Goal: Task Accomplishment & Management: Manage account settings

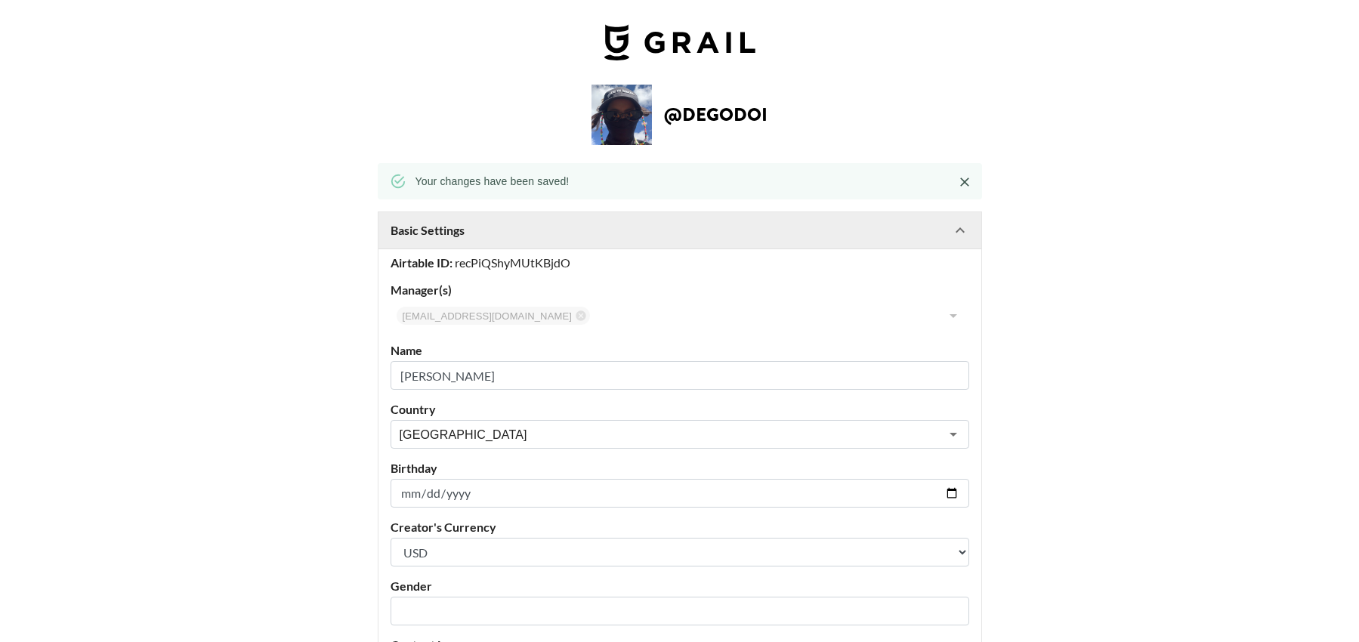
select select "USD"
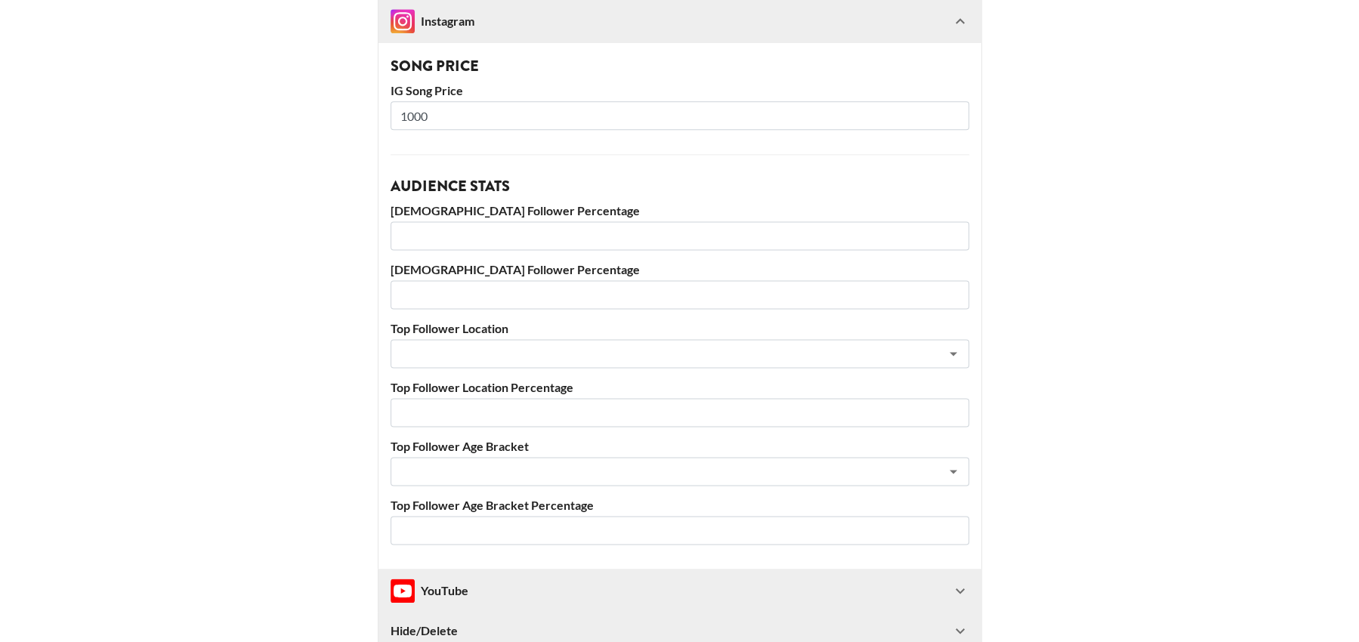
scroll to position [2040, 0]
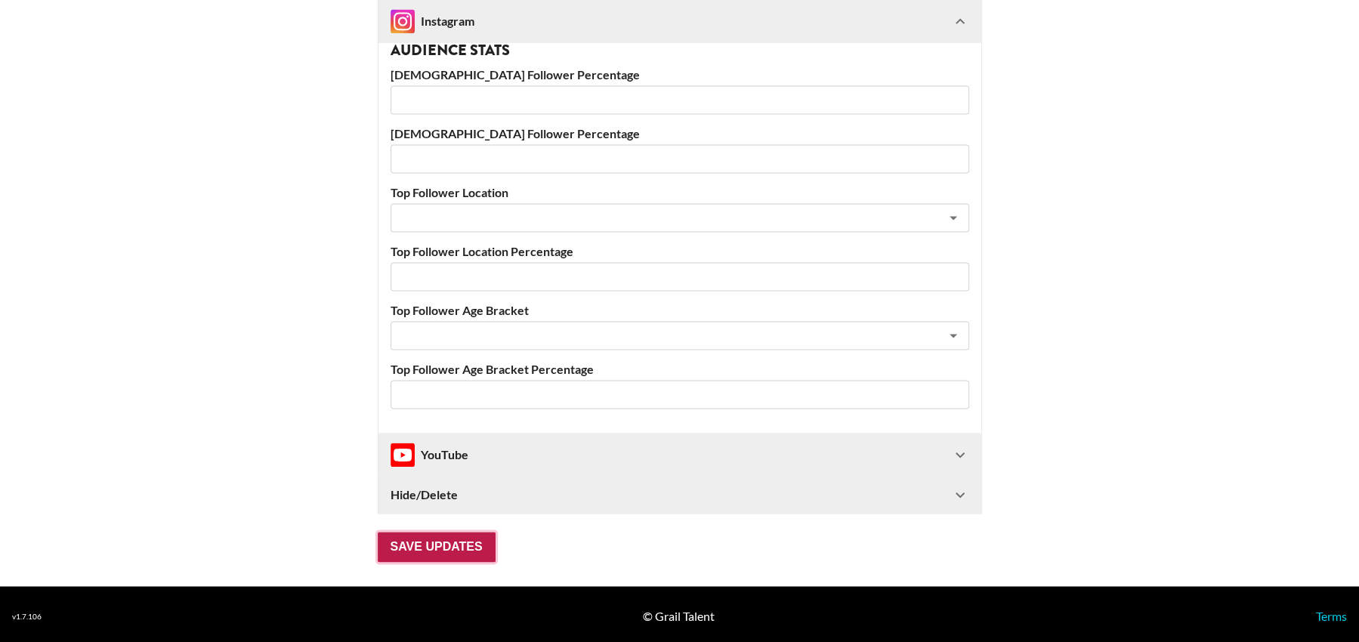
click at [466, 536] on input "Save Updates" at bounding box center [437, 547] width 118 height 30
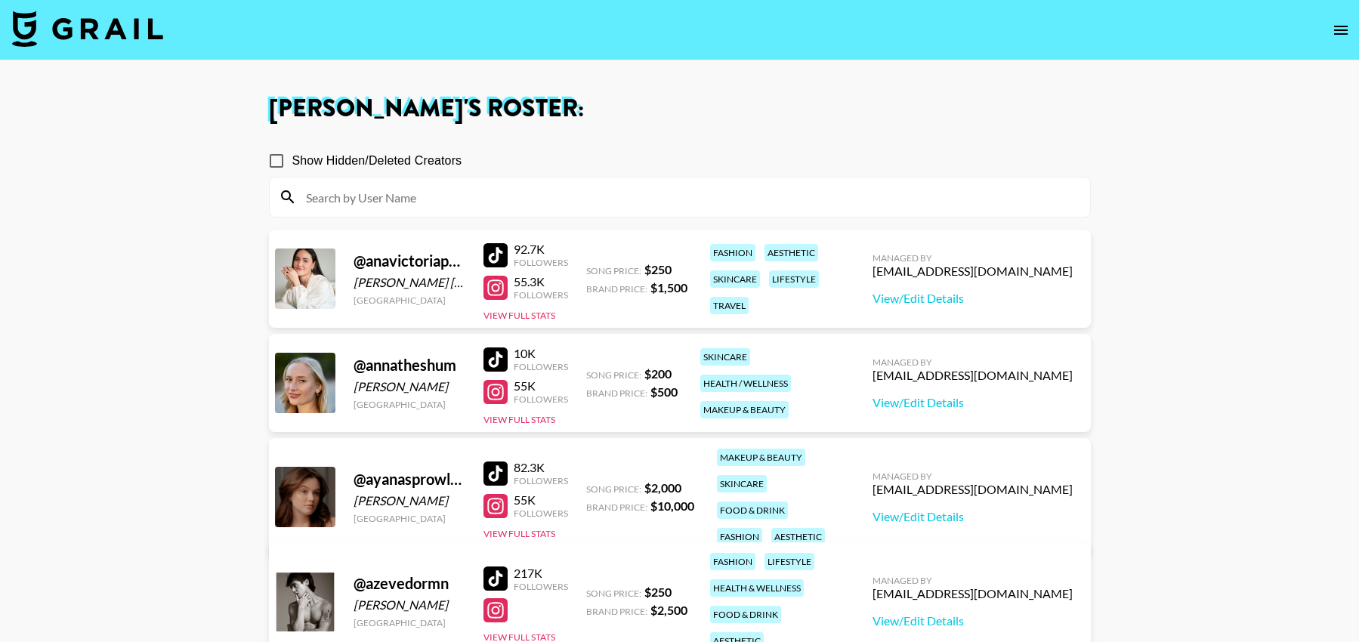
scroll to position [1257, 0]
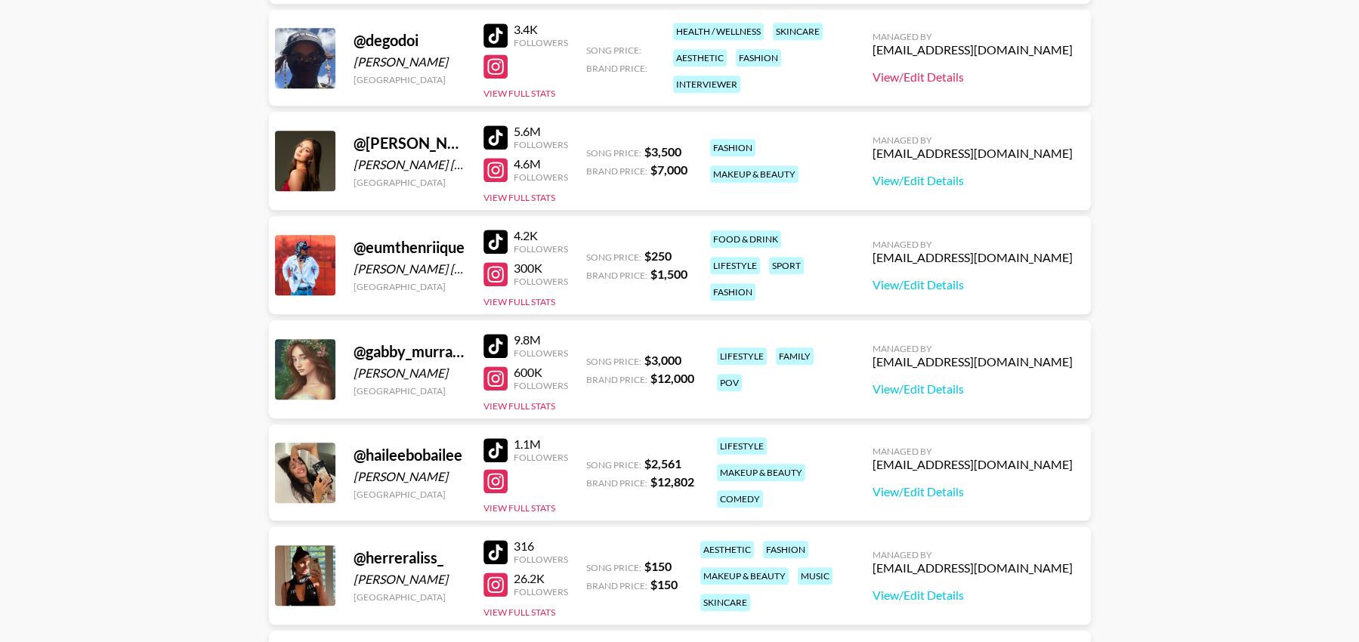
click at [976, 83] on link "View/Edit Details" at bounding box center [972, 76] width 200 height 15
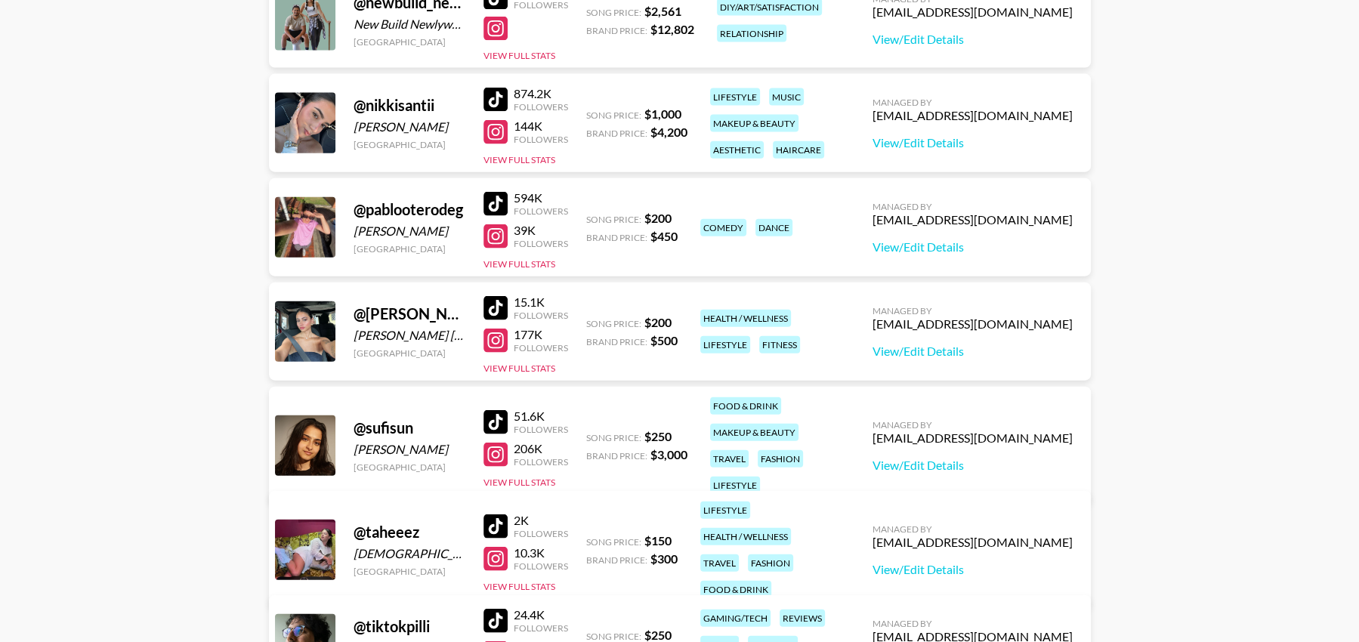
scroll to position [3267, 0]
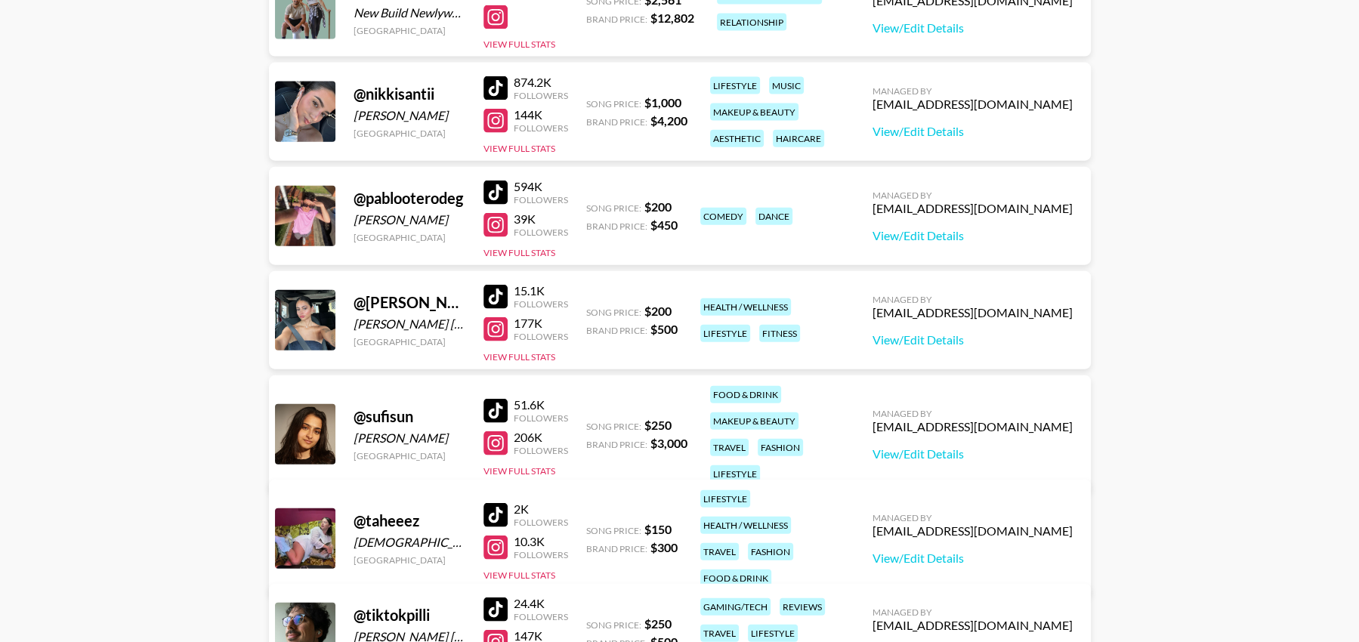
click at [499, 189] on div at bounding box center [495, 192] width 24 height 24
click at [499, 230] on div at bounding box center [495, 225] width 24 height 24
click at [501, 292] on div at bounding box center [495, 297] width 24 height 24
click at [505, 325] on div at bounding box center [495, 329] width 24 height 24
click at [498, 399] on div at bounding box center [495, 411] width 24 height 24
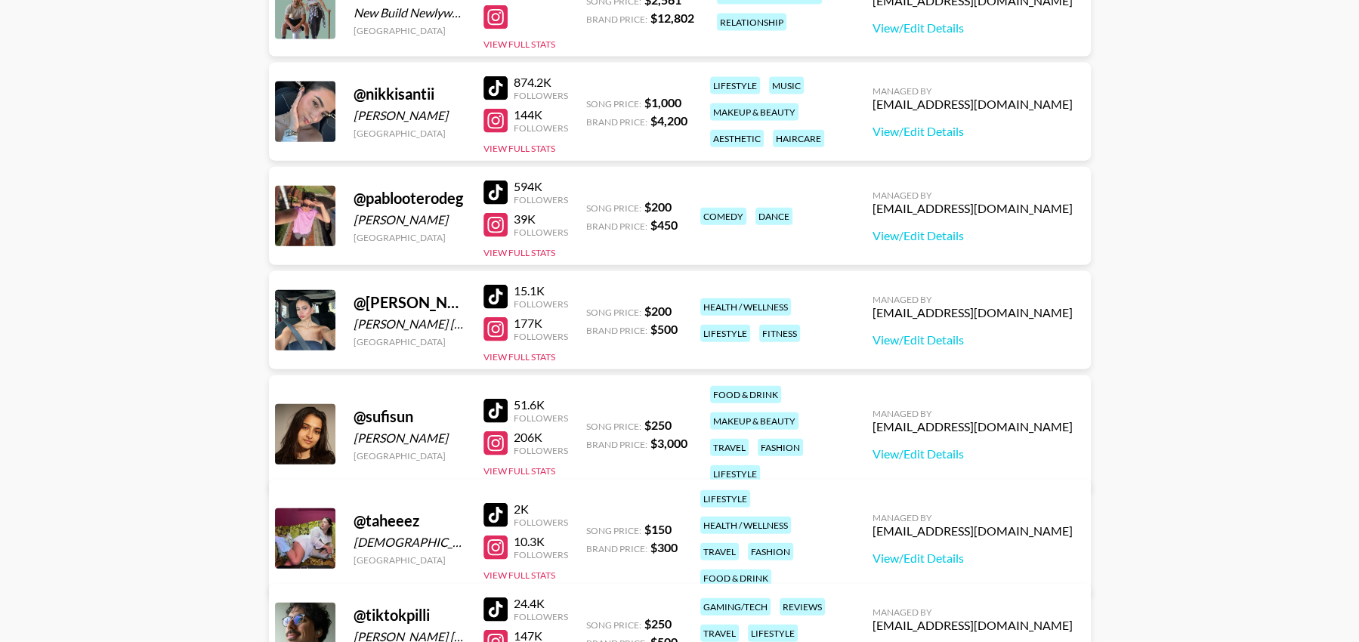
click at [499, 433] on div at bounding box center [495, 443] width 24 height 24
click at [983, 234] on link "View/Edit Details" at bounding box center [972, 235] width 200 height 15
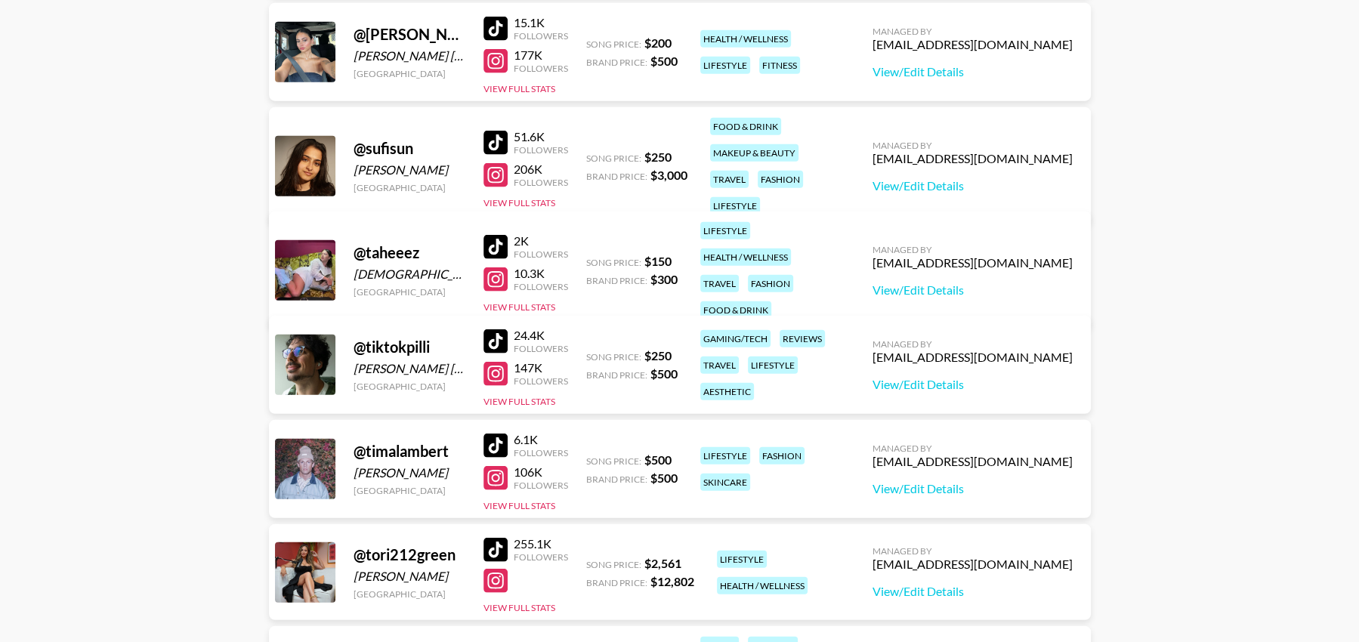
scroll to position [3537, 0]
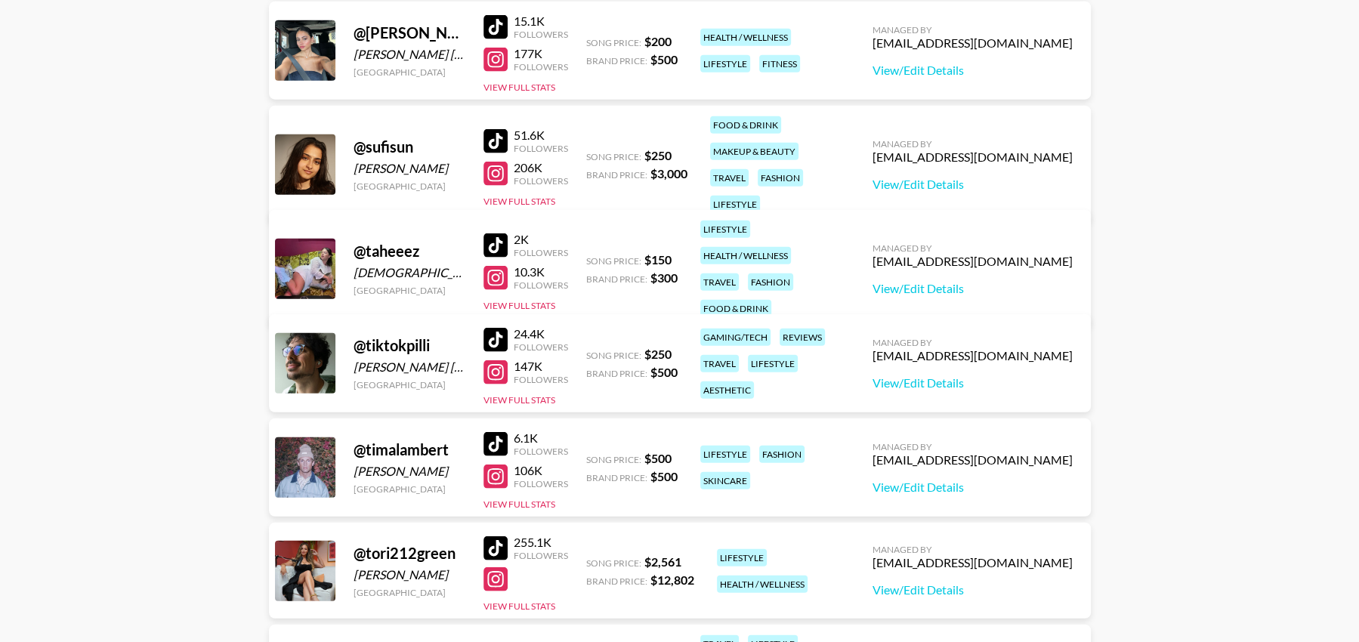
click at [499, 129] on div at bounding box center [495, 141] width 24 height 24
click at [495, 168] on div at bounding box center [495, 174] width 24 height 24
click at [973, 177] on link "View/Edit Details" at bounding box center [972, 184] width 200 height 15
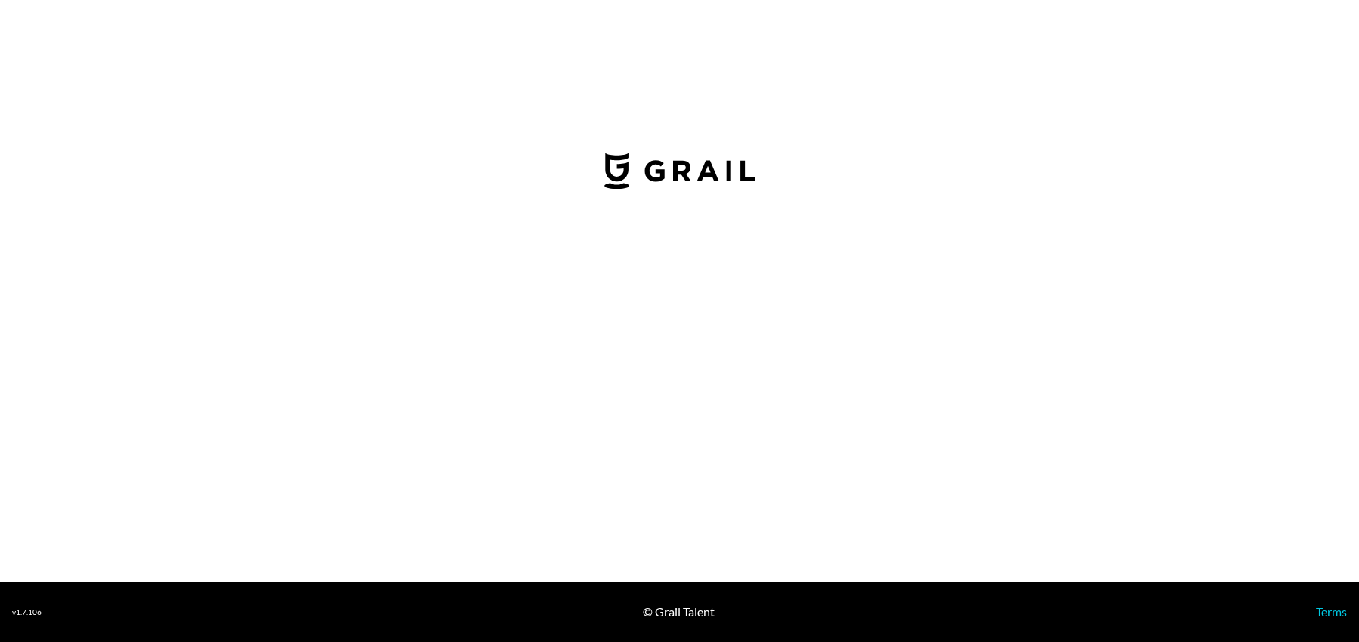
select select "USD"
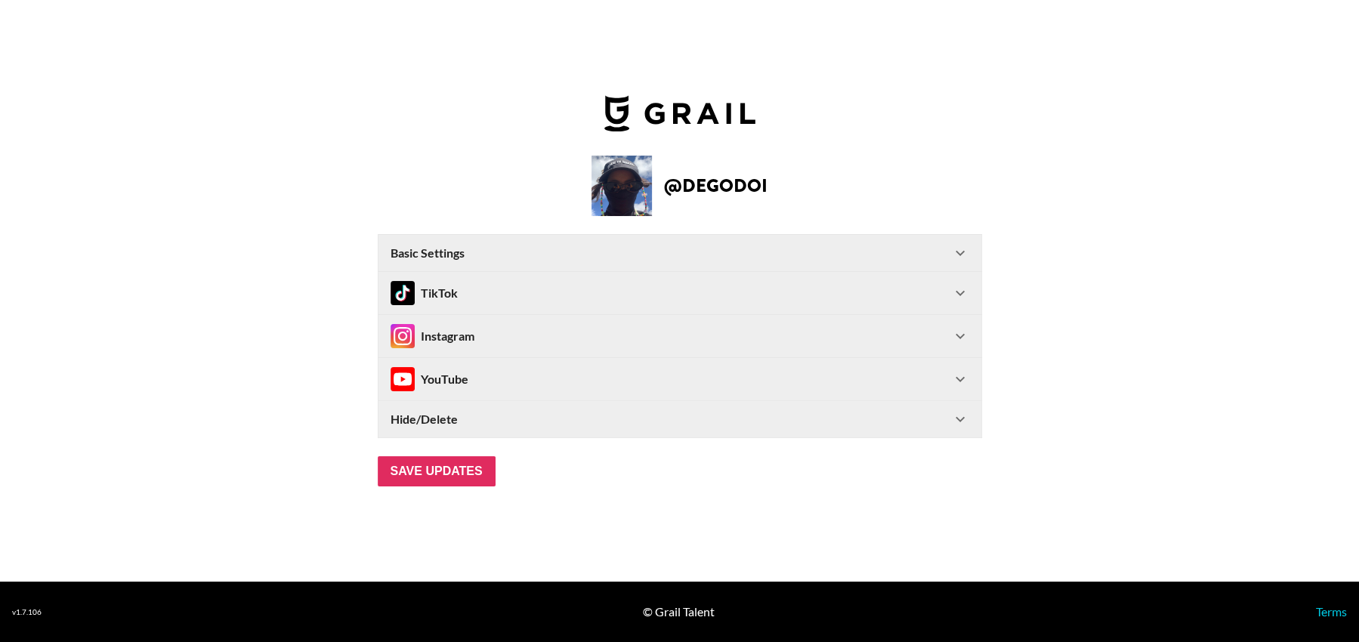
click at [964, 249] on icon at bounding box center [960, 253] width 18 height 18
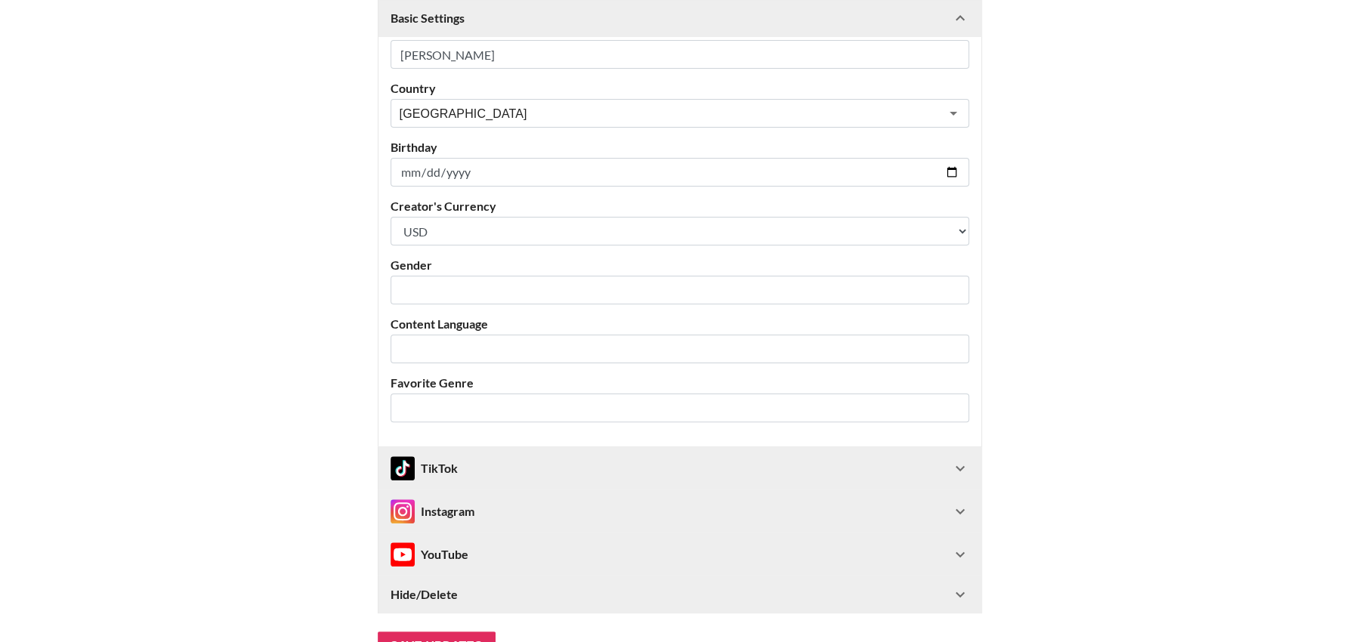
scroll to position [276, 0]
click at [498, 280] on input "text" at bounding box center [670, 287] width 540 height 17
click at [1140, 248] on main "@ degodoi Basic Settings Airtable ID: recPiQShyMUtKBjdO Manager(s) thais@grail-…" at bounding box center [679, 234] width 1334 height 850
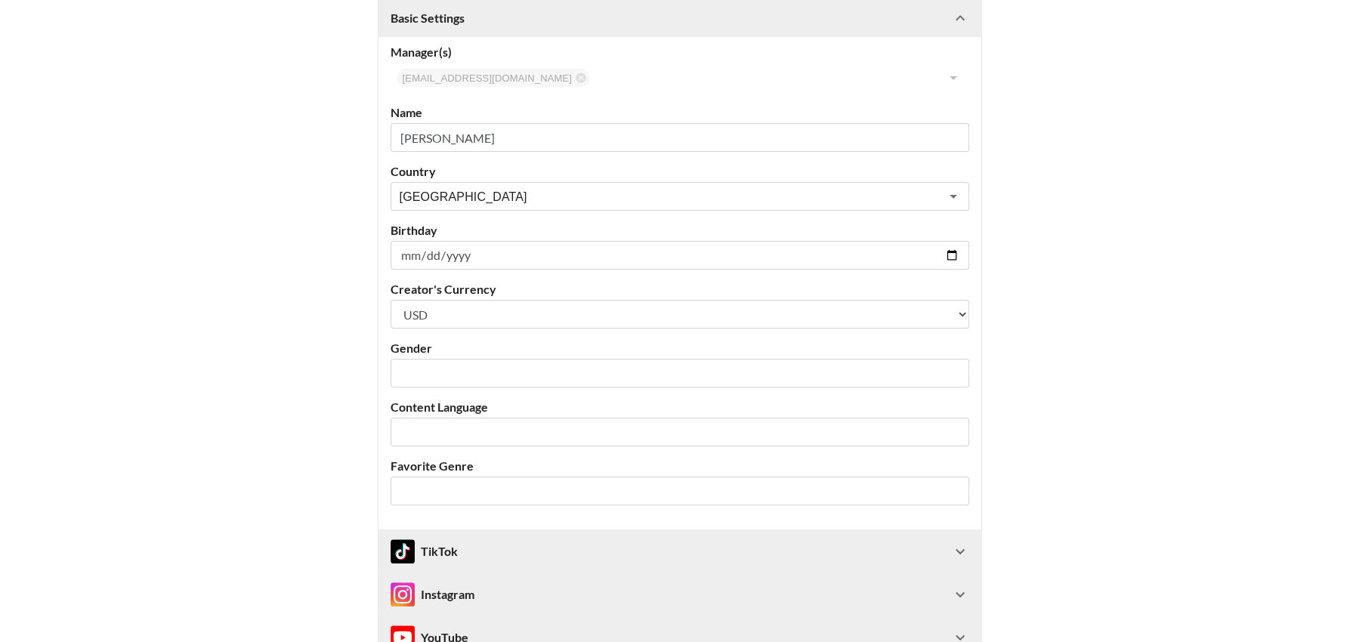
scroll to position [0, 0]
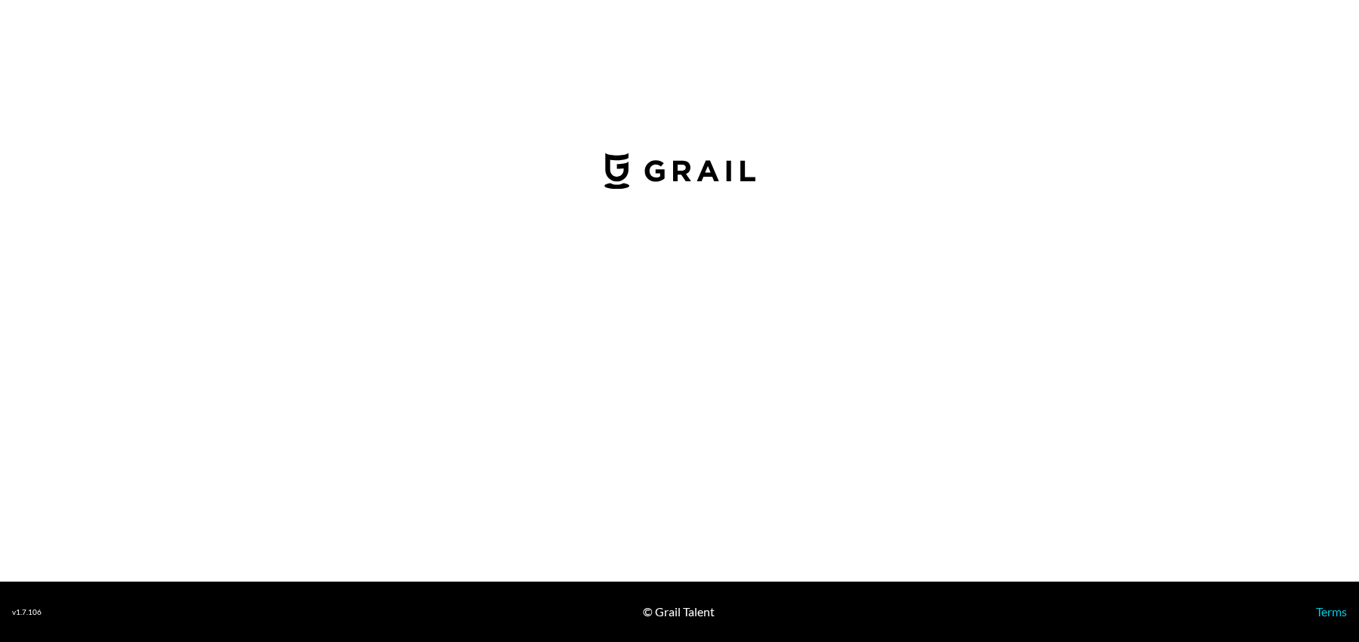
select select "USD"
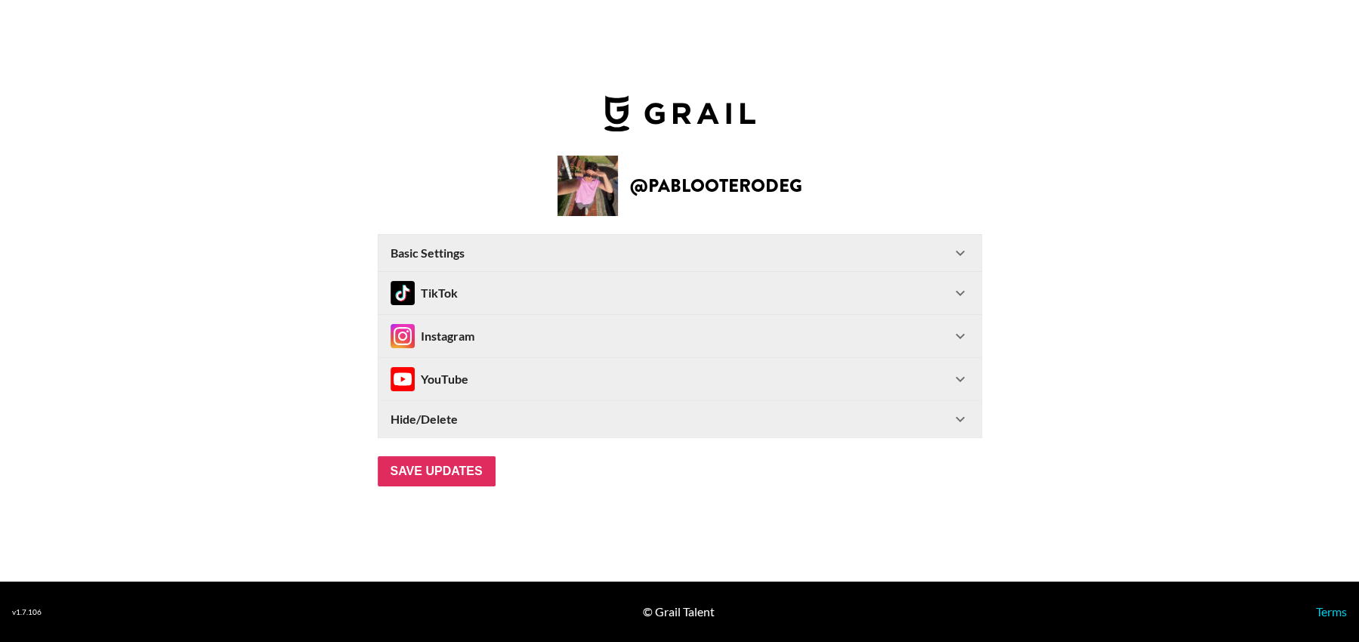
click at [950, 254] on div "Basic Settings" at bounding box center [670, 252] width 560 height 15
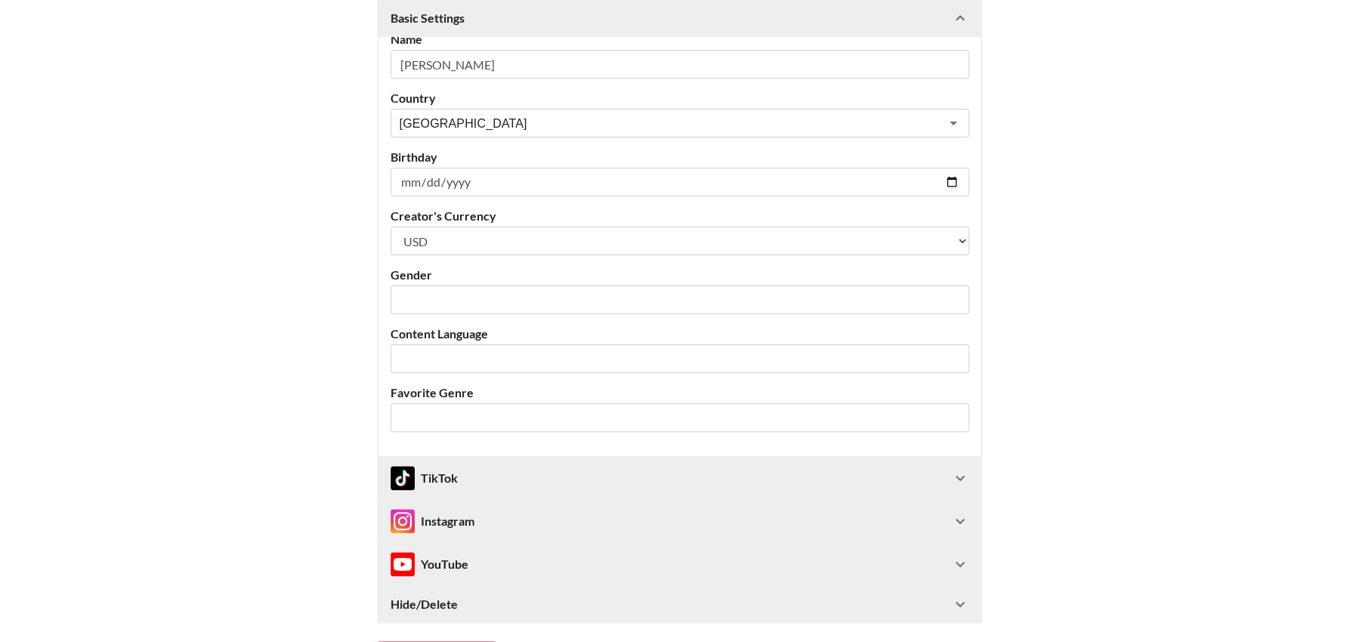
scroll to position [375, 0]
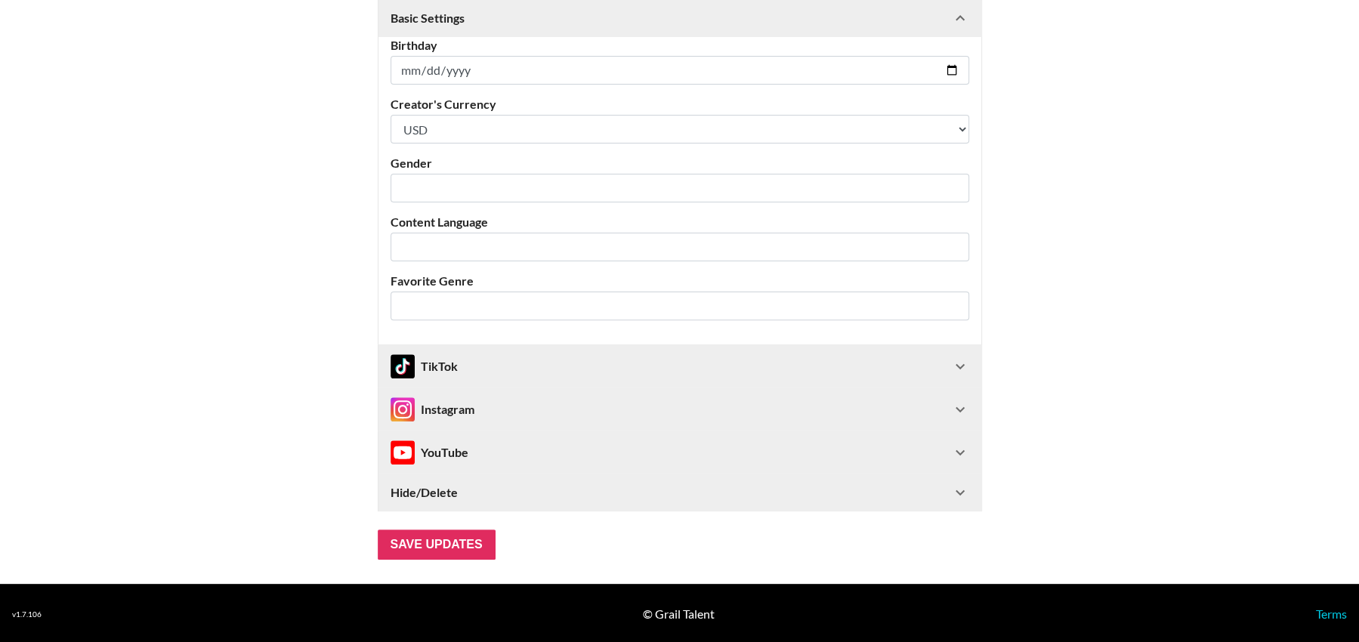
click at [951, 366] on icon at bounding box center [960, 366] width 18 height 18
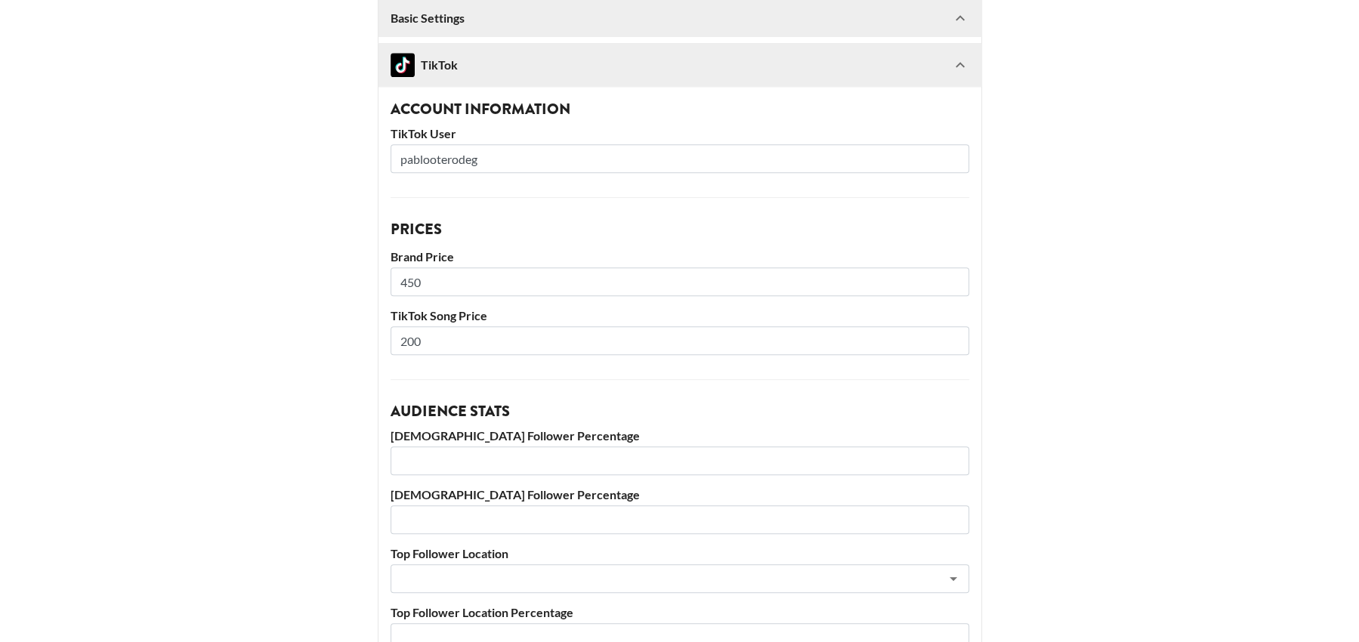
scroll to position [680, 0]
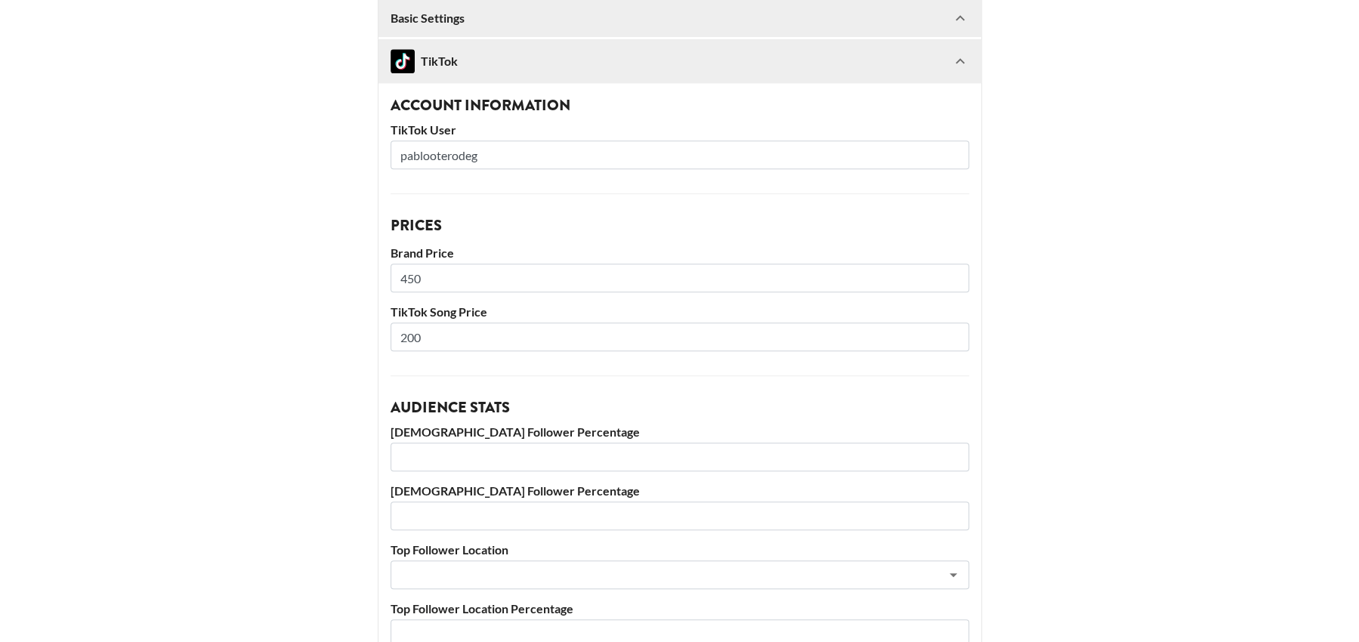
click at [956, 66] on icon at bounding box center [960, 61] width 18 height 18
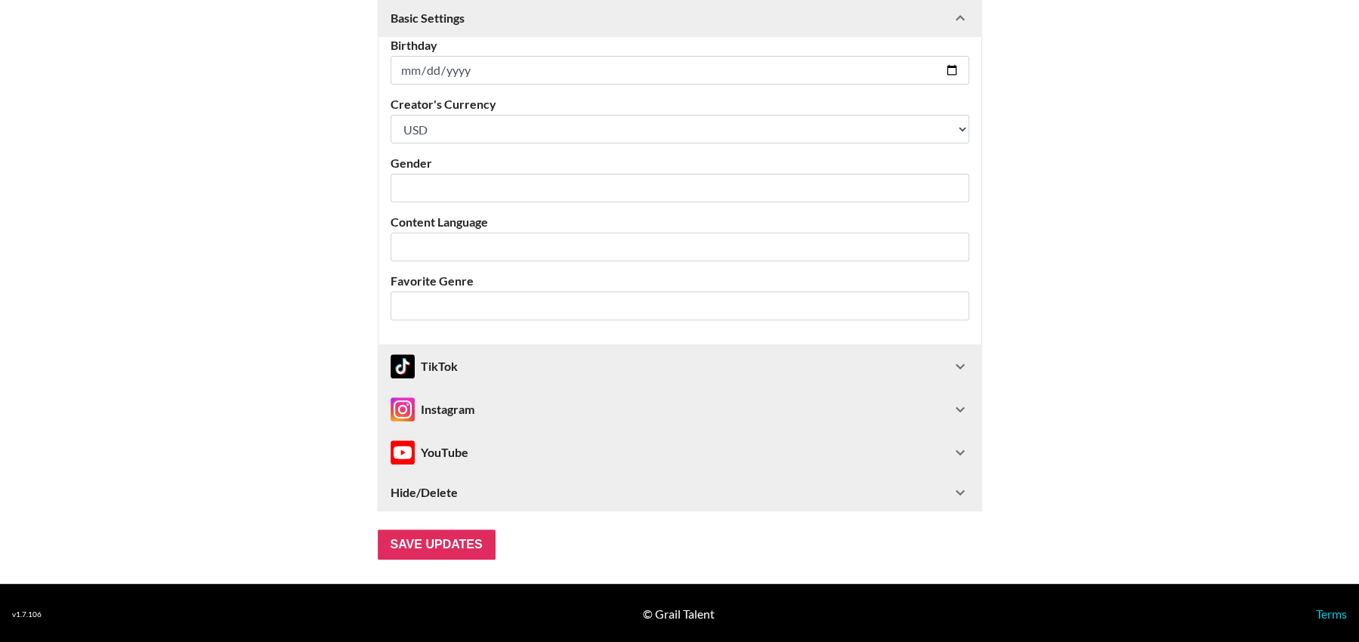
click at [758, 405] on div "Instagram" at bounding box center [670, 409] width 560 height 24
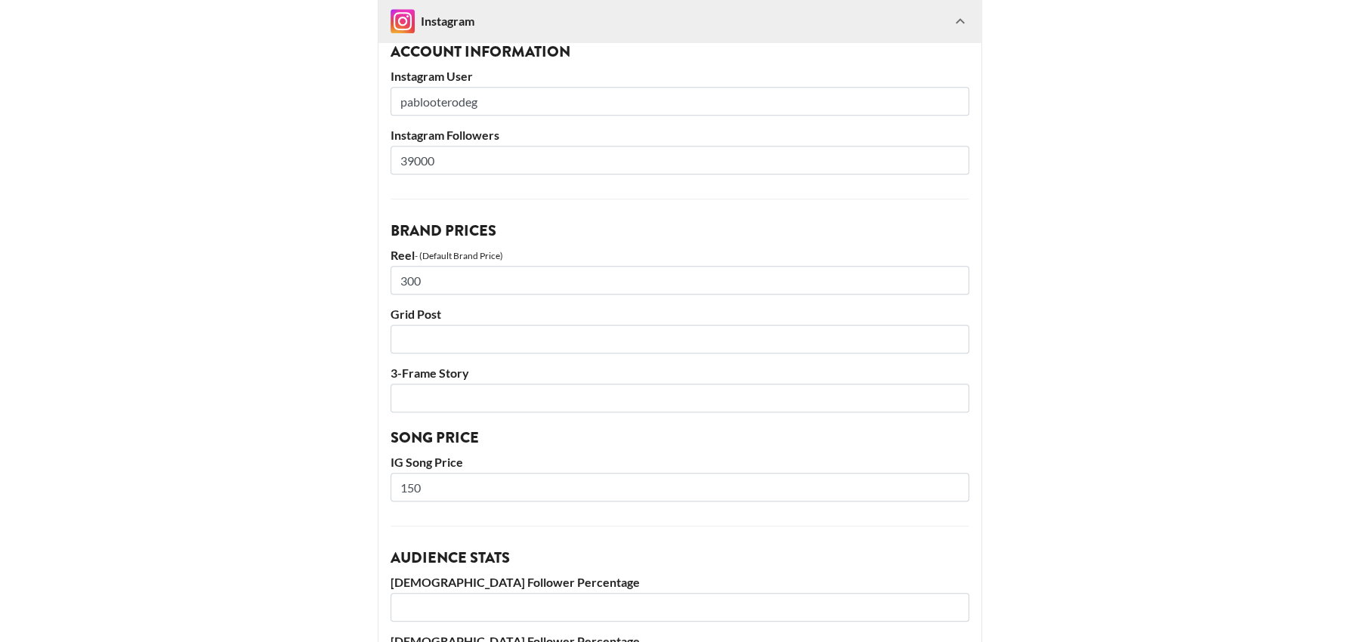
scroll to position [779, 0]
click at [562, 342] on input "number" at bounding box center [679, 336] width 578 height 29
drag, startPoint x: 517, startPoint y: 276, endPoint x: 343, endPoint y: 271, distance: 174.5
click at [343, 271] on main "@ pablooterodeg Basic Settings Airtable ID: recVuVctW5fs0X4iu Manager(s) thais@…" at bounding box center [679, 186] width 1334 height 1761
drag, startPoint x: 463, startPoint y: 274, endPoint x: 359, endPoint y: 267, distance: 103.7
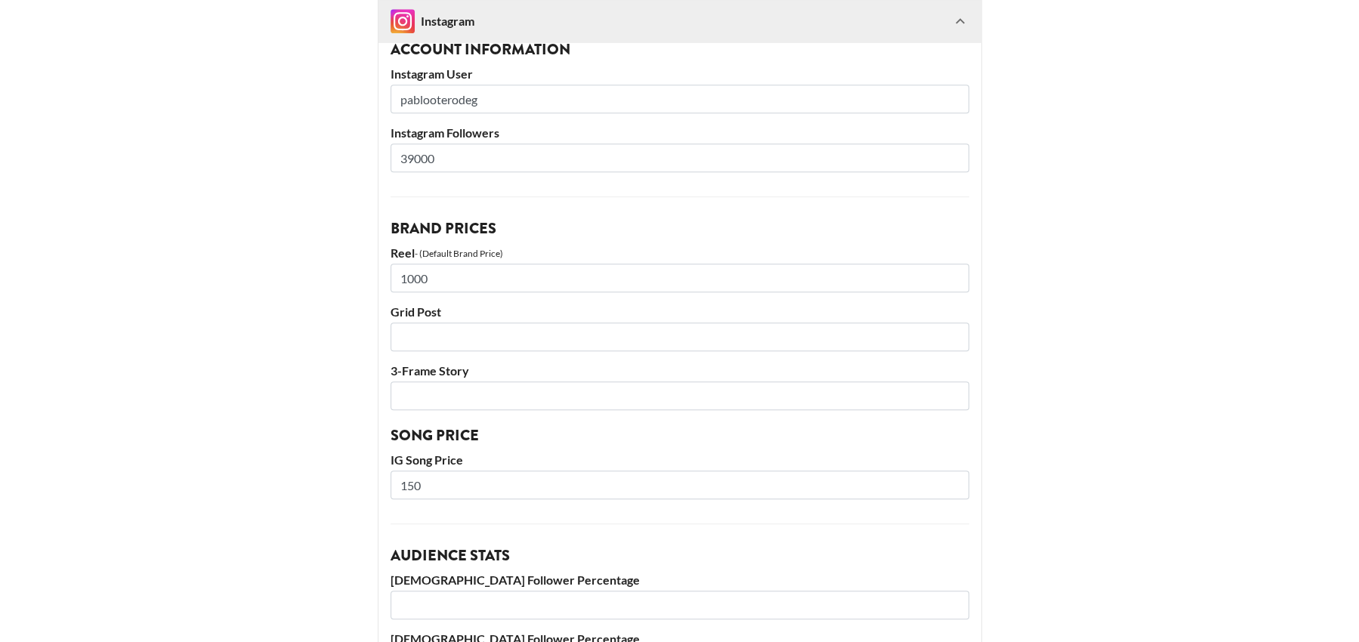
click at [359, 267] on main "@ pablooterodeg Basic Settings Airtable ID: recVuVctW5fs0X4iu Manager(s) thais@…" at bounding box center [679, 186] width 1334 height 1761
type input "1000"
click at [420, 325] on input "number" at bounding box center [679, 336] width 578 height 29
type input "500"
click at [427, 393] on input "number" at bounding box center [679, 395] width 578 height 29
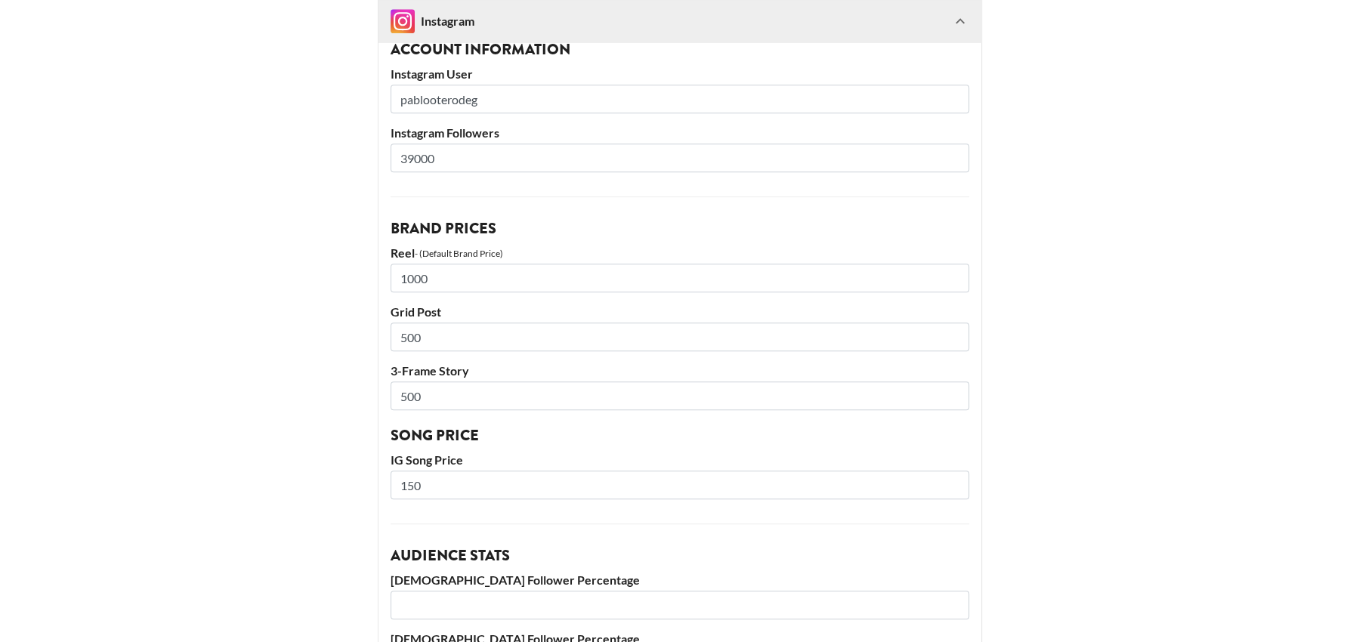
type input "500"
drag, startPoint x: 451, startPoint y: 481, endPoint x: 307, endPoint y: 473, distance: 144.5
click at [307, 473] on main "@ pablooterodeg Basic Settings Airtable ID: recVuVctW5fs0X4iu Manager(s) thais@…" at bounding box center [679, 186] width 1334 height 1761
type input "200"
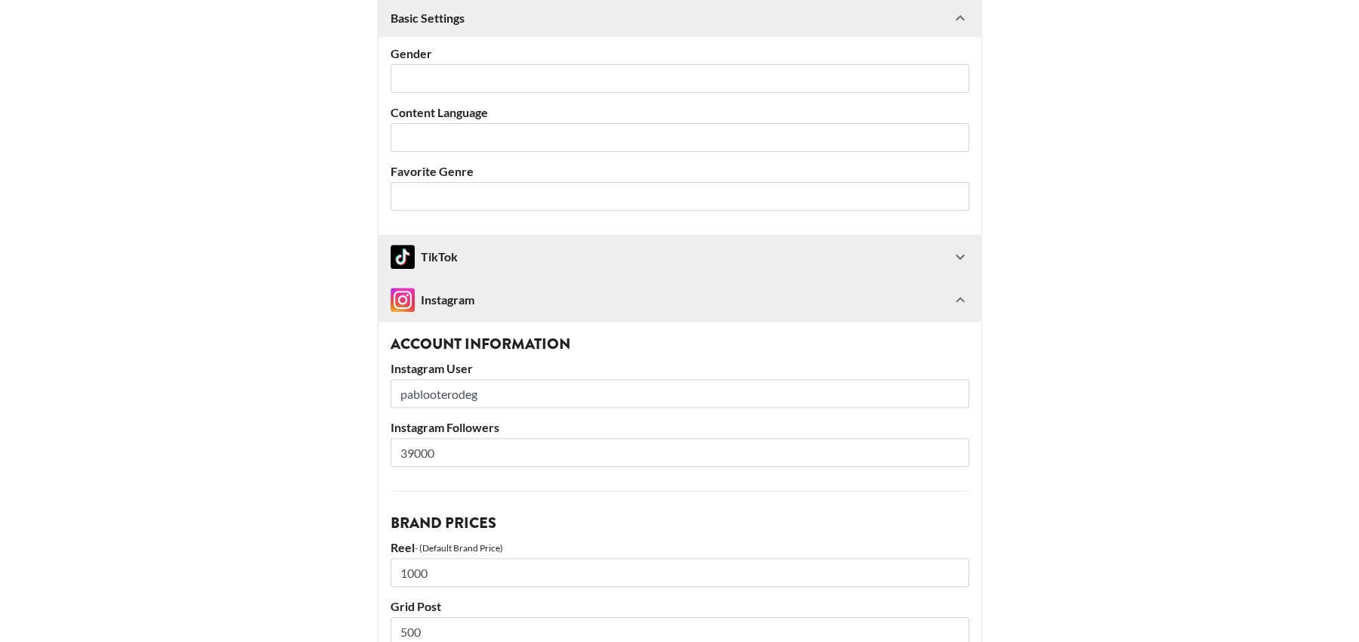
scroll to position [437, 0]
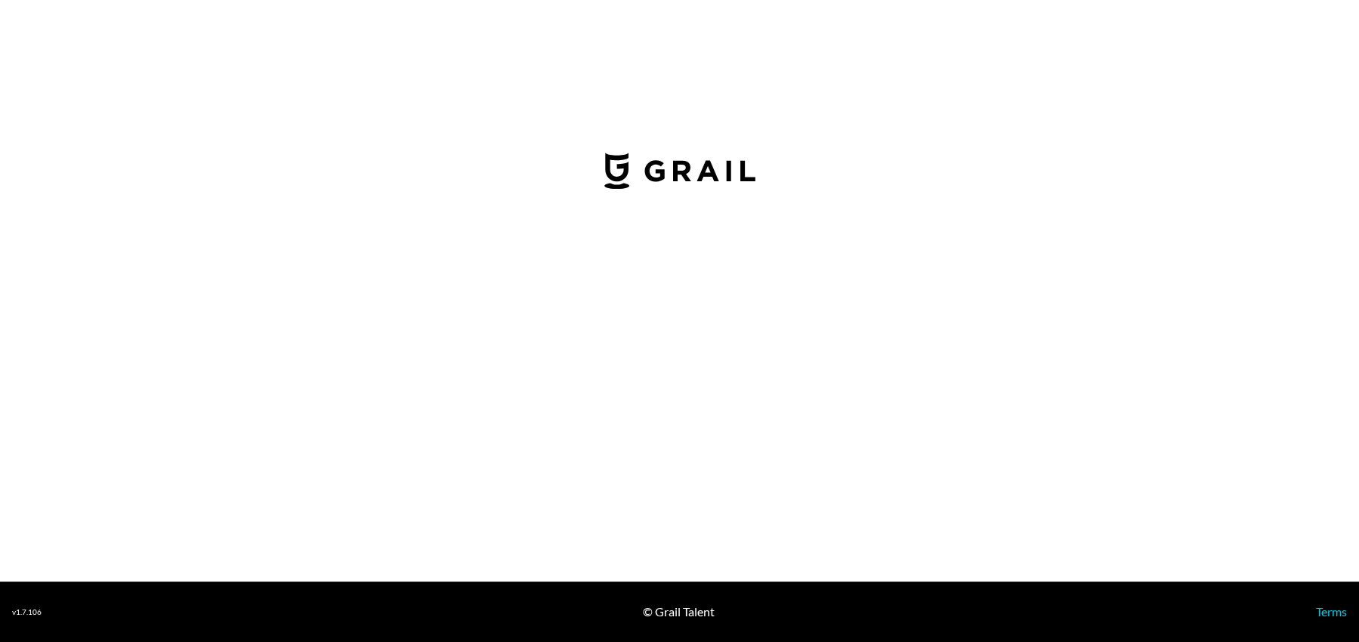
select select "USD"
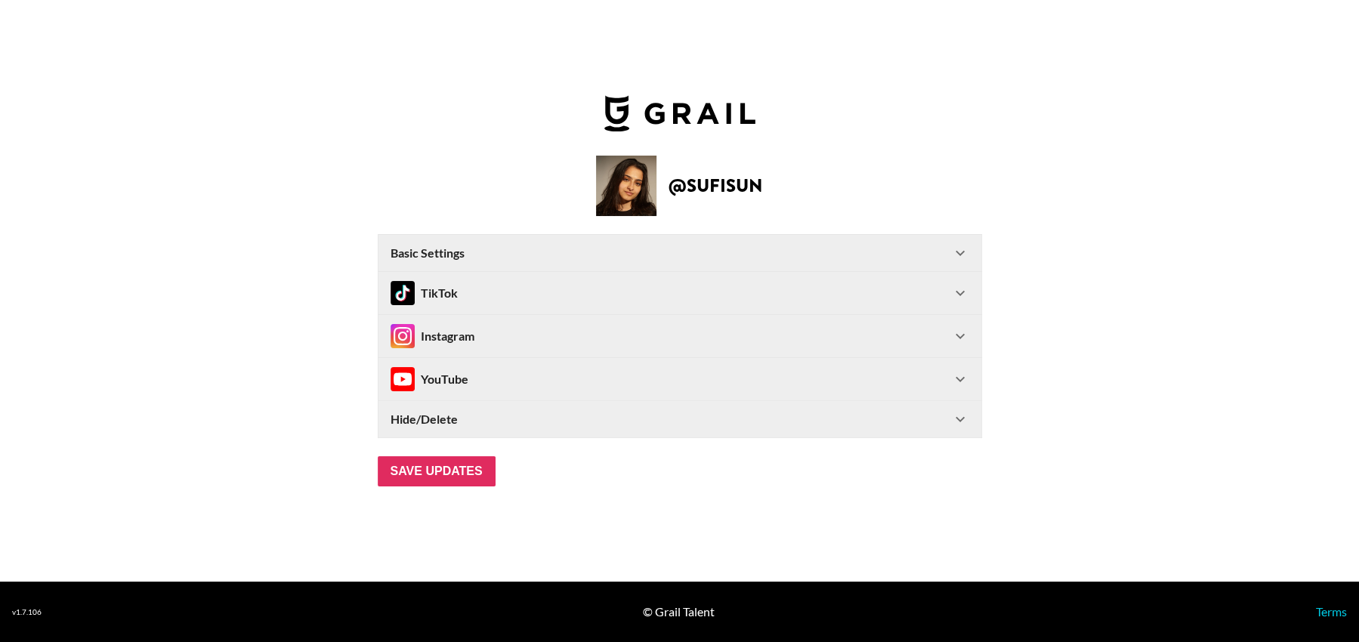
click at [959, 291] on icon at bounding box center [960, 293] width 18 height 18
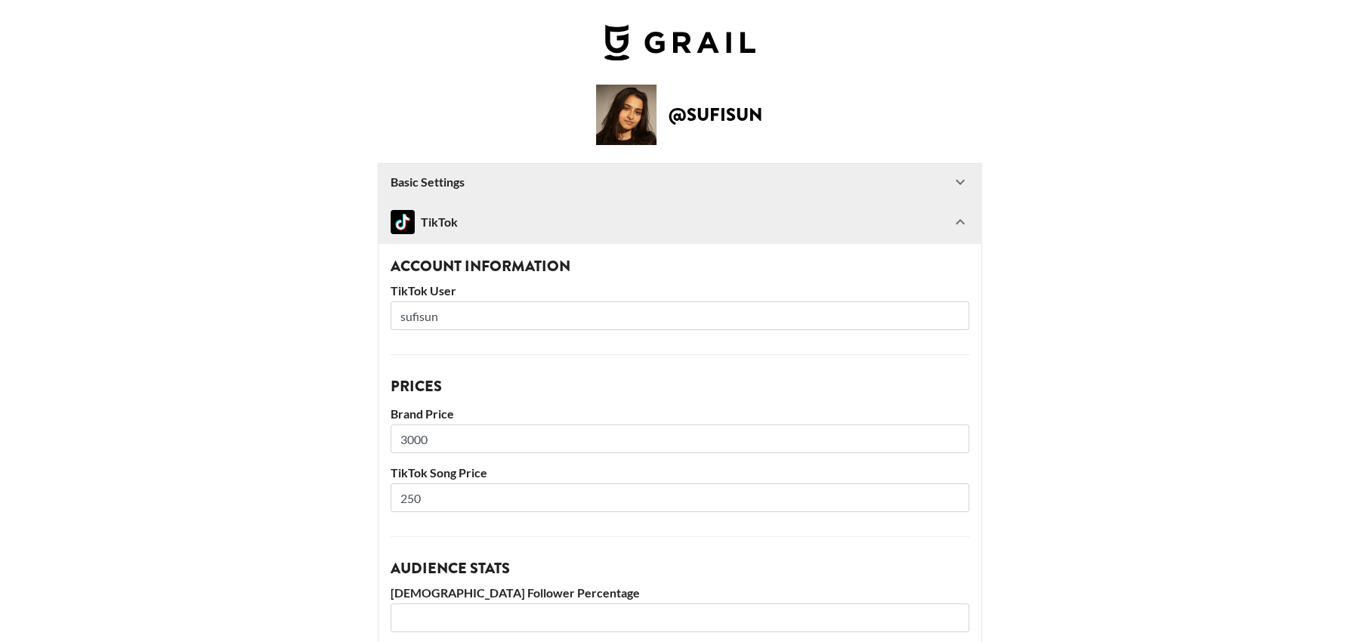
click at [955, 222] on icon at bounding box center [960, 222] width 18 height 18
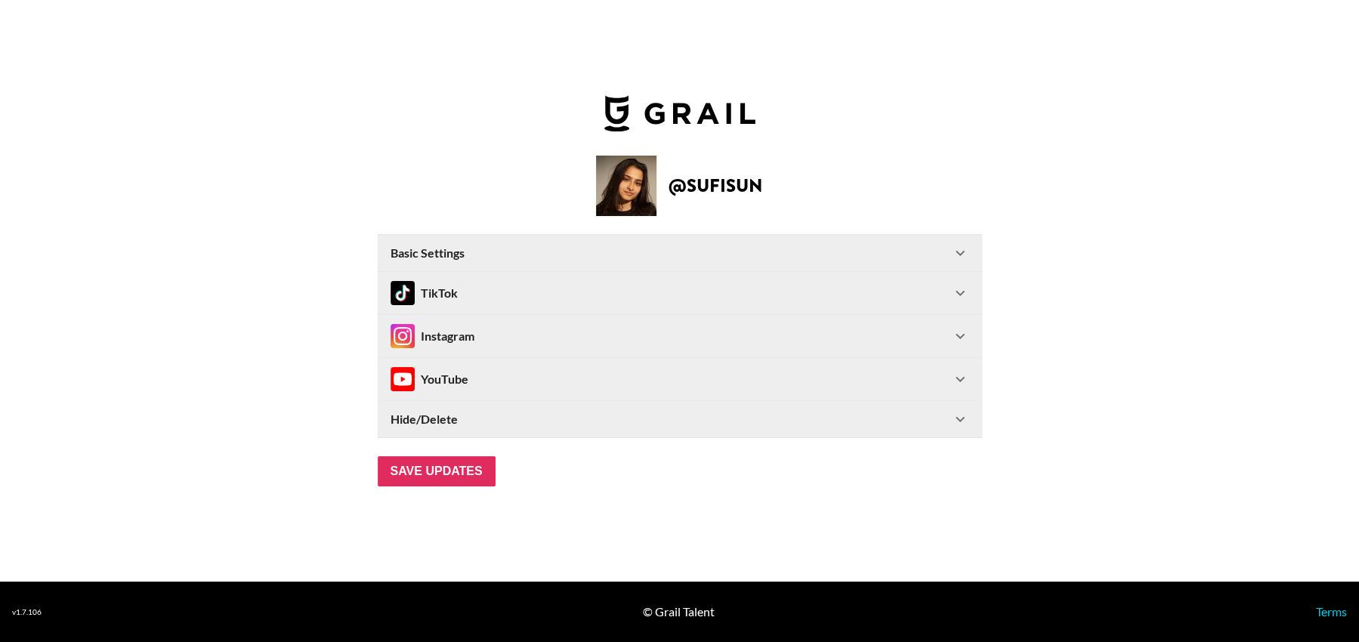
click at [961, 248] on icon at bounding box center [960, 253] width 18 height 18
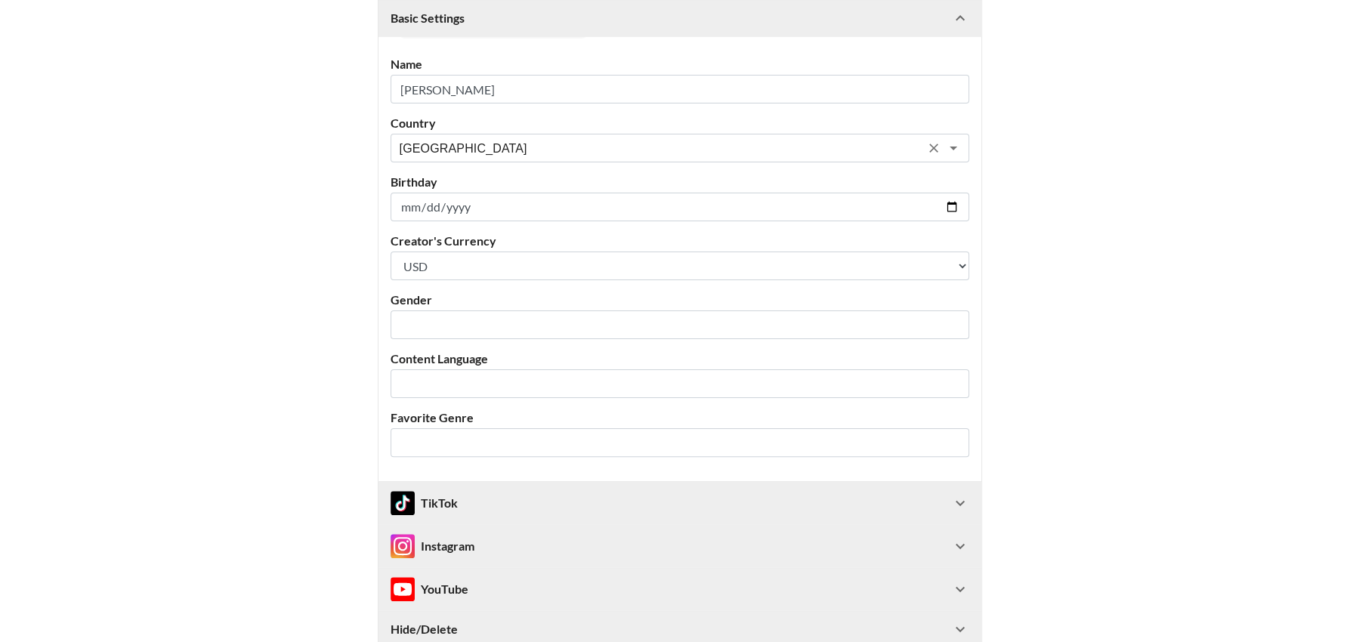
scroll to position [221, 0]
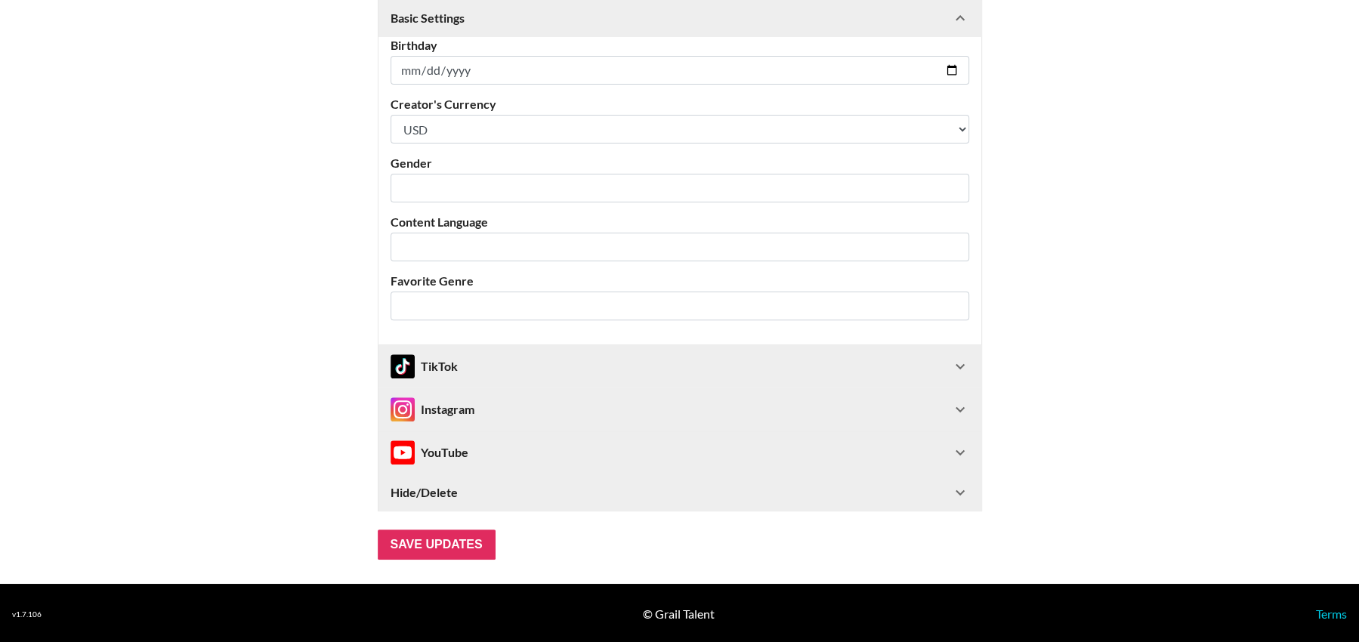
click at [826, 364] on div "TikTok" at bounding box center [670, 366] width 560 height 24
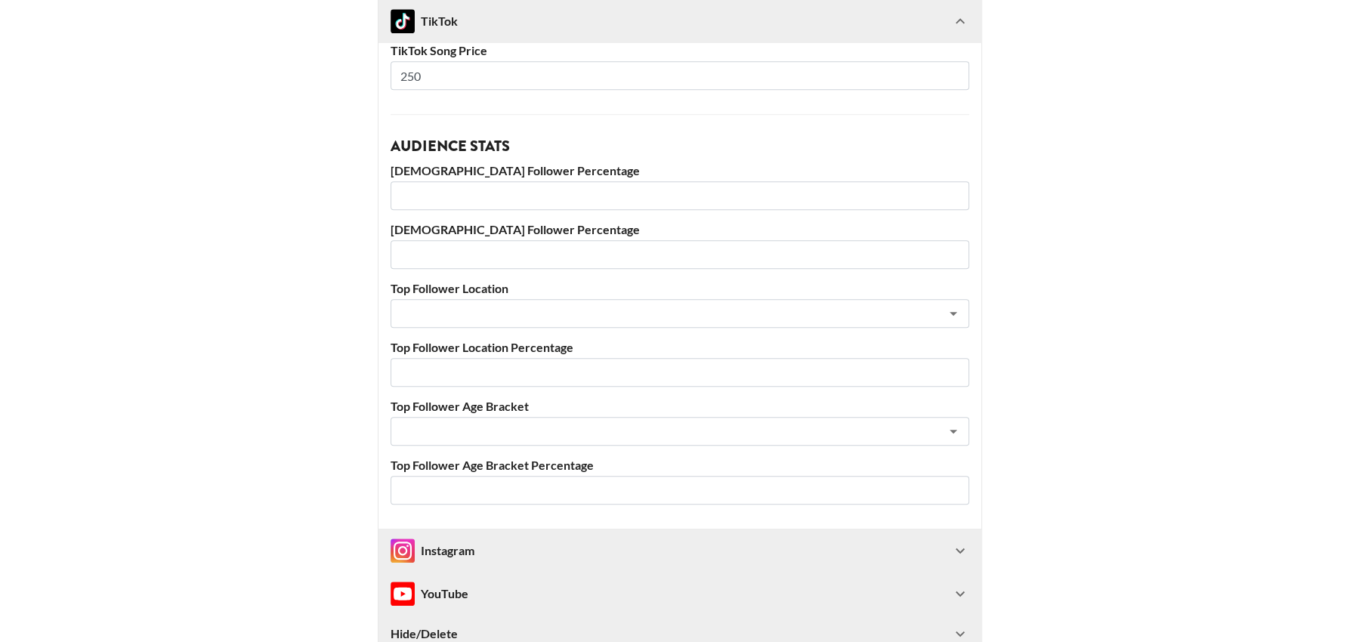
scroll to position [1081, 0]
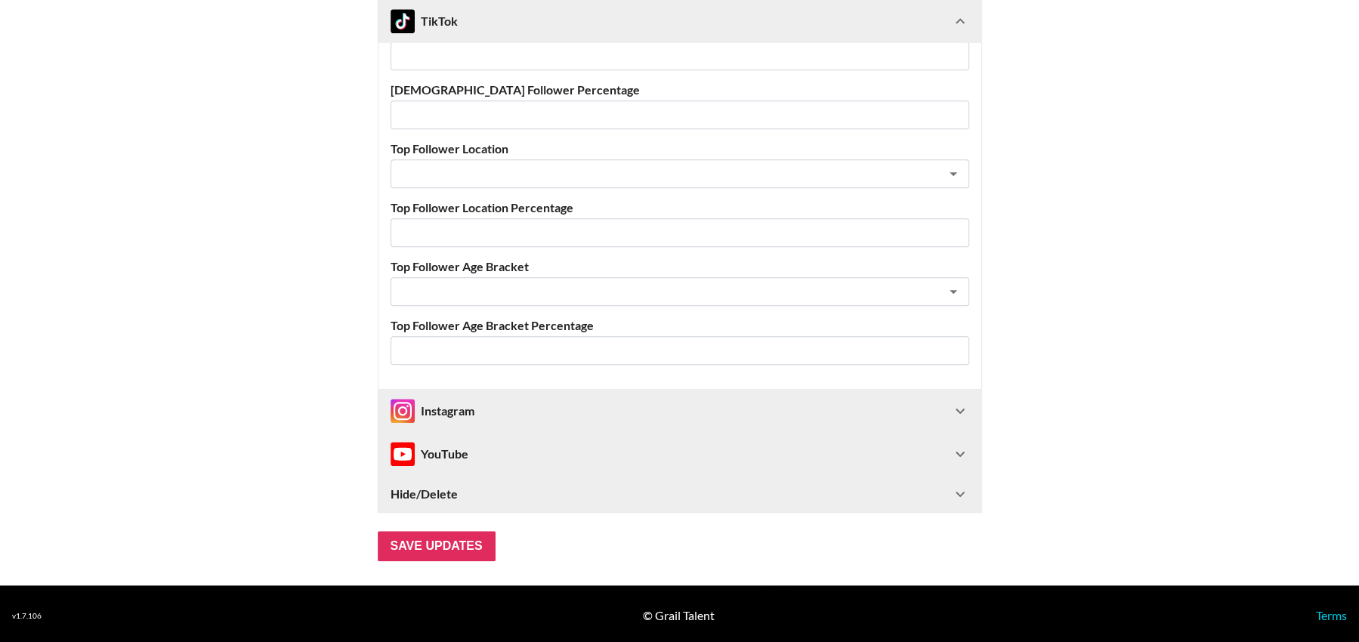
click at [782, 409] on div "Instagram" at bounding box center [670, 411] width 560 height 24
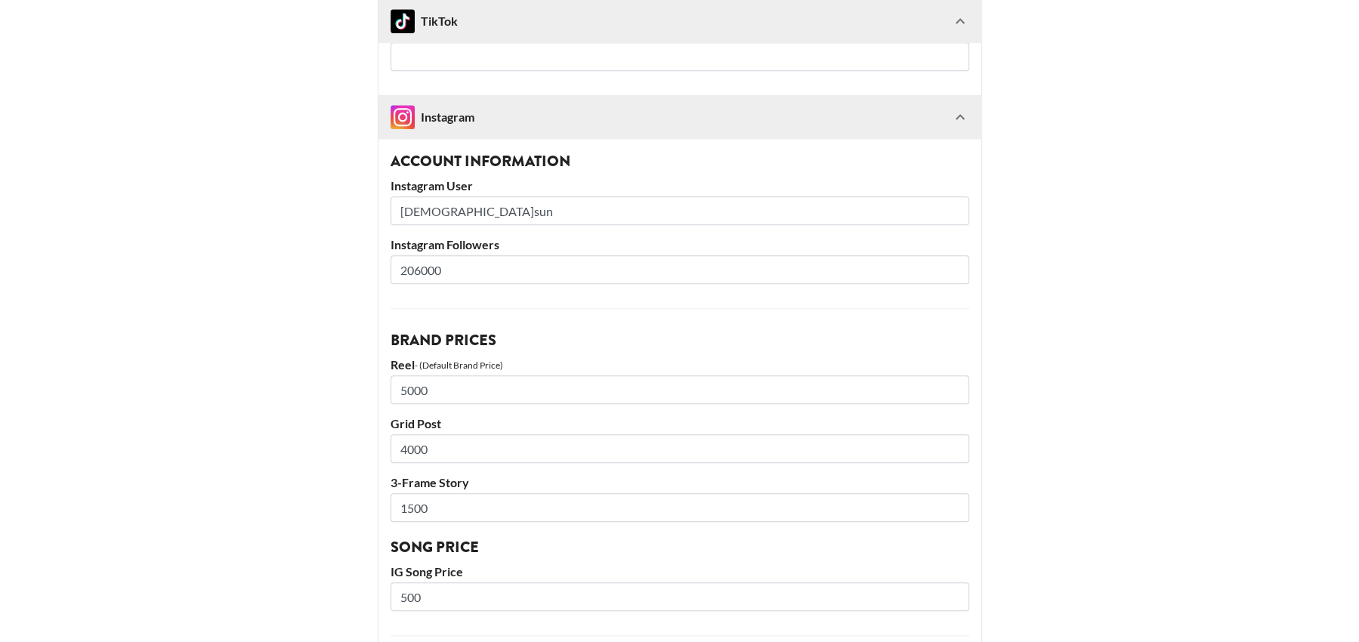
scroll to position [1382, 0]
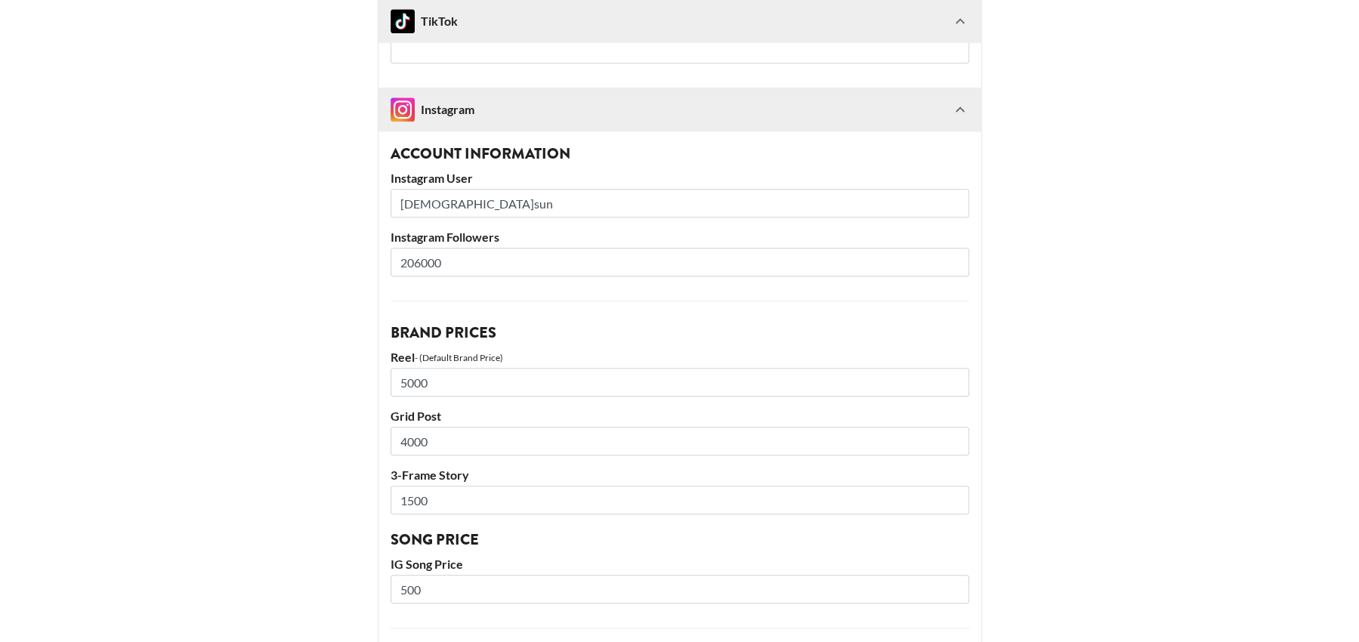
drag, startPoint x: 467, startPoint y: 199, endPoint x: 332, endPoint y: 195, distance: 136.0
drag, startPoint x: 458, startPoint y: 381, endPoint x: 336, endPoint y: 380, distance: 121.6
type input "4000"
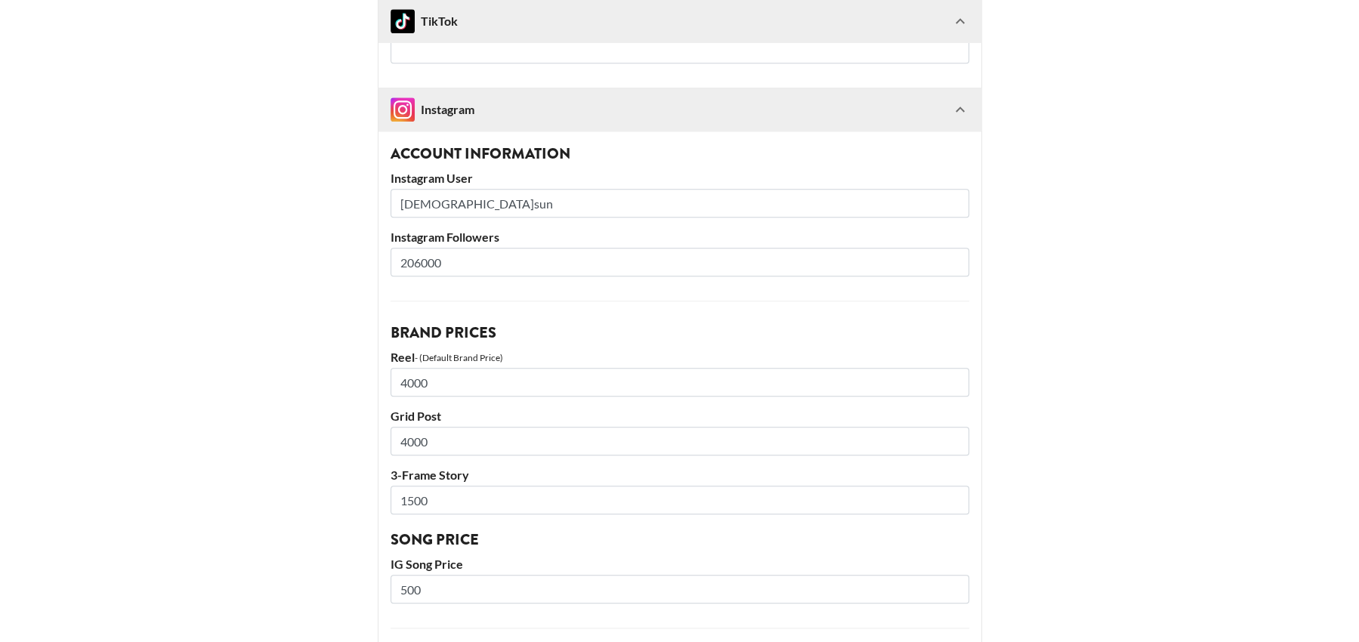
drag, startPoint x: 471, startPoint y: 443, endPoint x: 338, endPoint y: 430, distance: 132.9
type input "3000"
drag, startPoint x: 442, startPoint y: 500, endPoint x: 300, endPoint y: 498, distance: 142.0
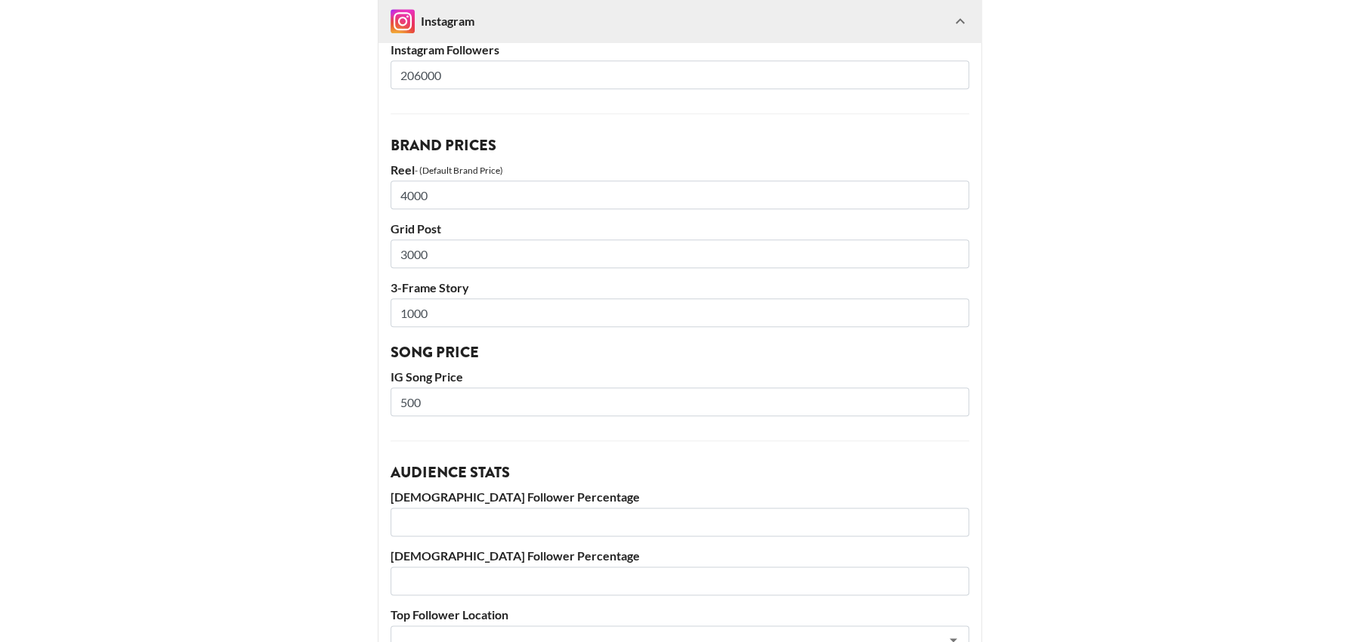
scroll to position [1596, 0]
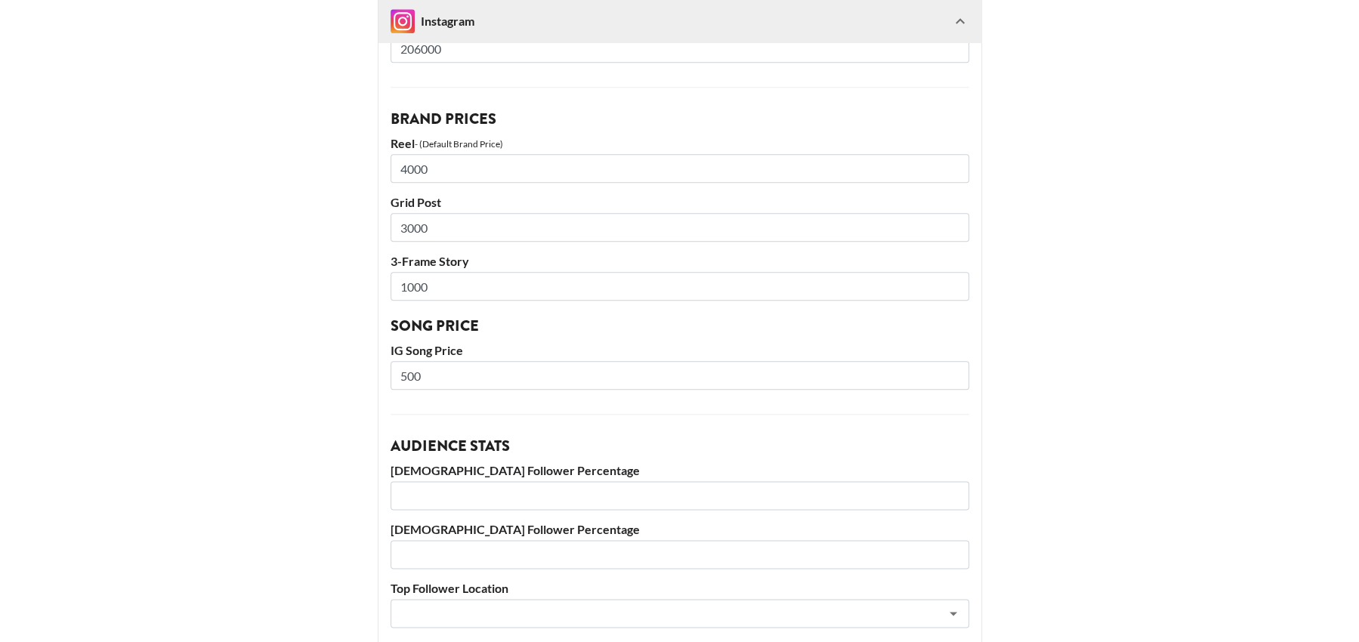
type input "1000"
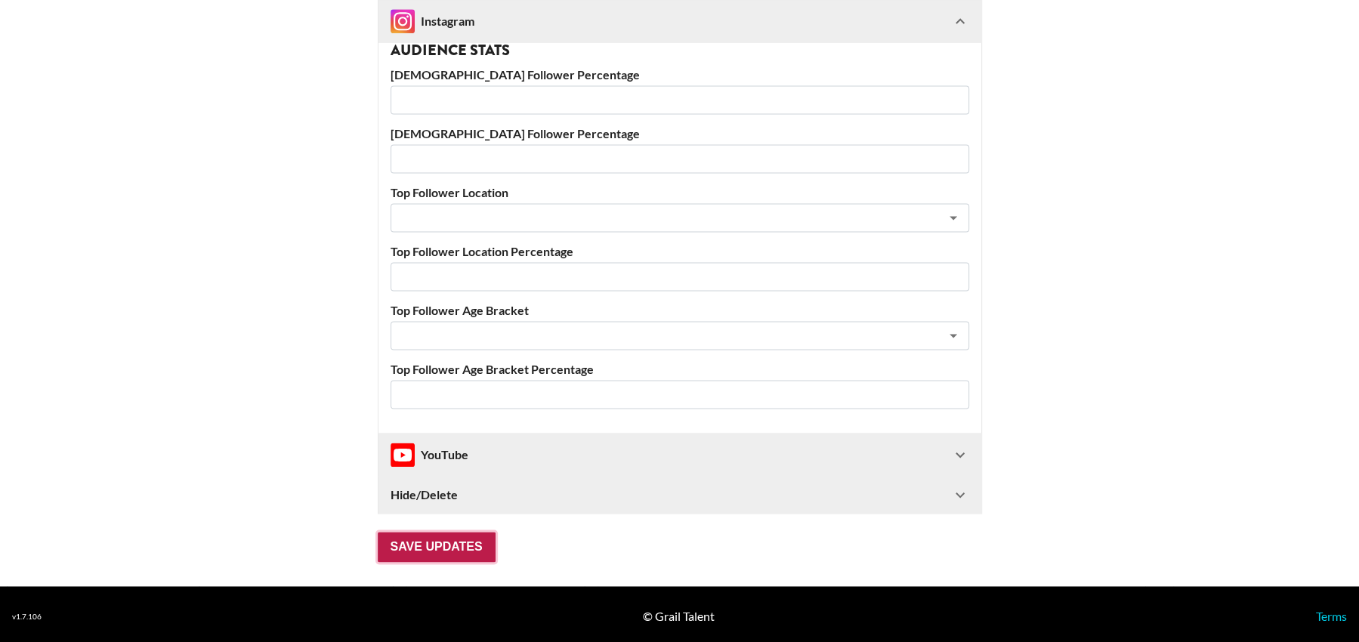
click at [422, 548] on input "Save Updates" at bounding box center [437, 547] width 118 height 30
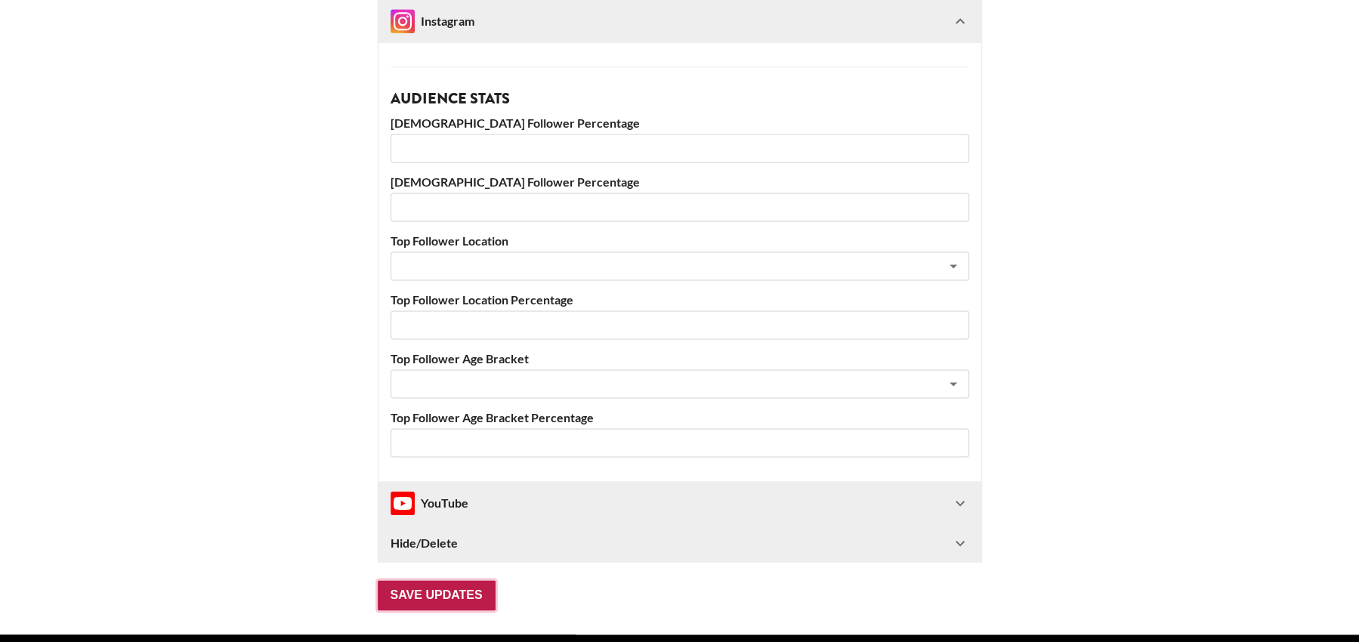
scroll to position [84, 0]
